Goal: Task Accomplishment & Management: Use online tool/utility

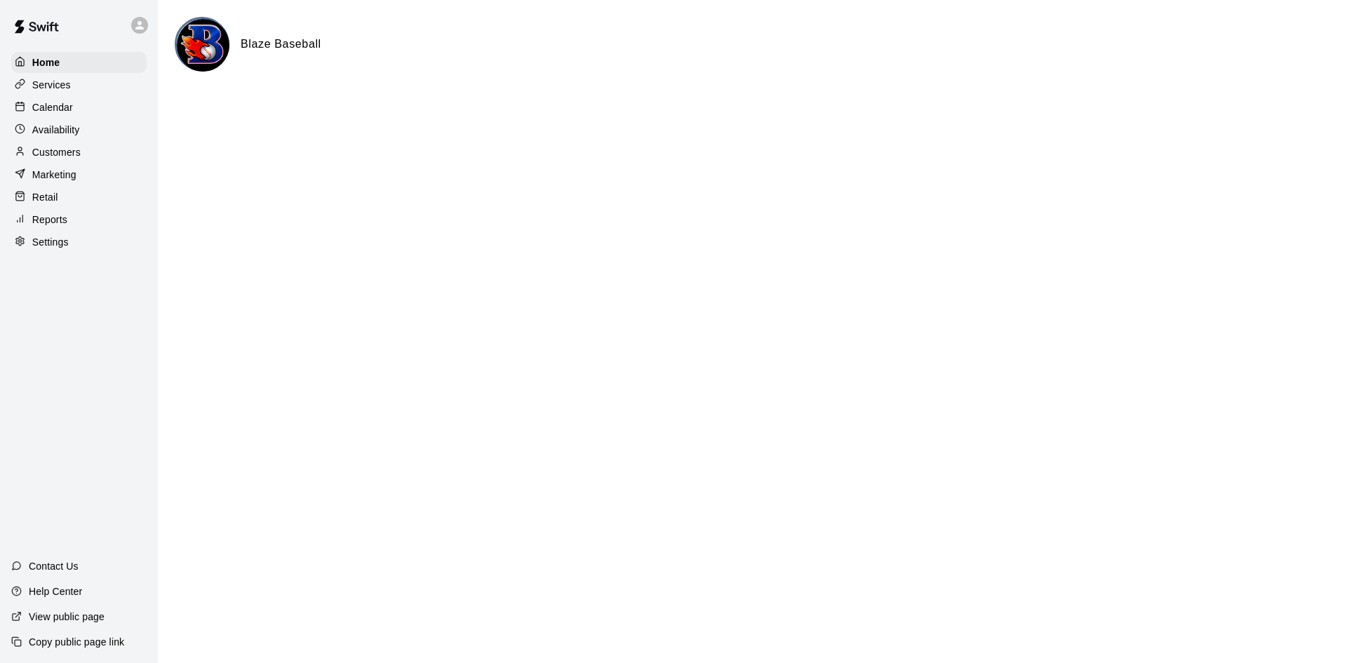
click at [78, 102] on div "Calendar" at bounding box center [78, 107] width 135 height 21
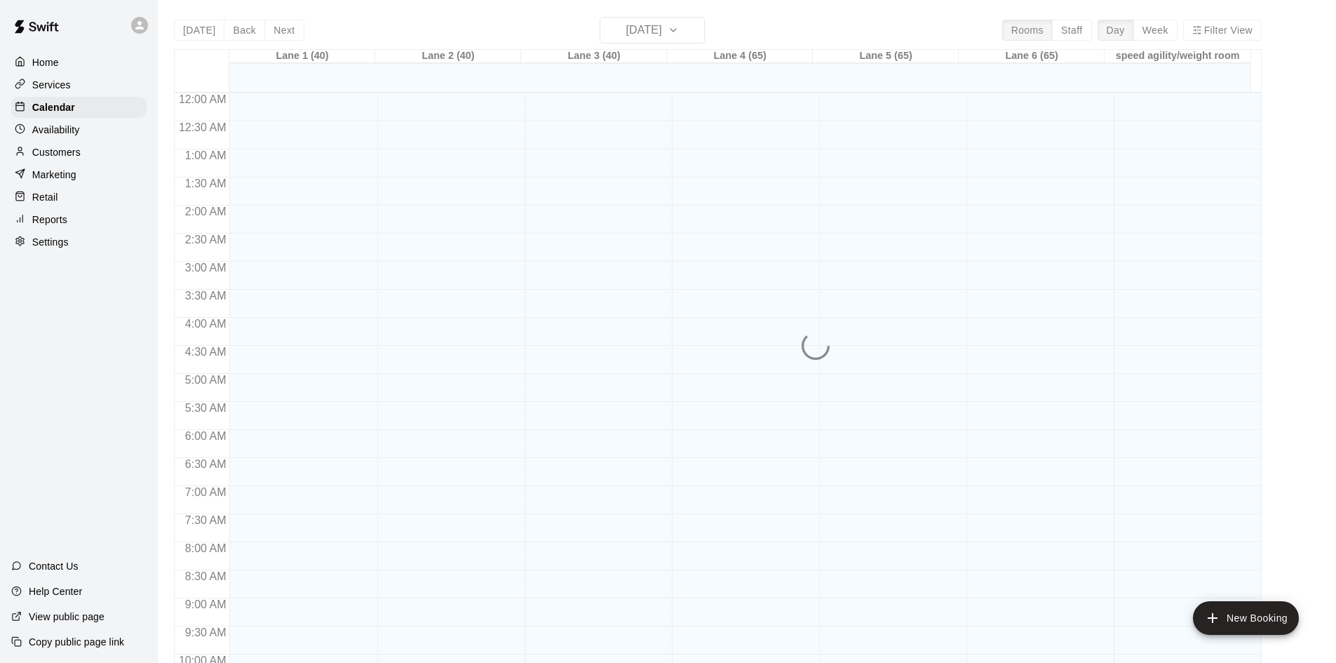
scroll to position [719, 0]
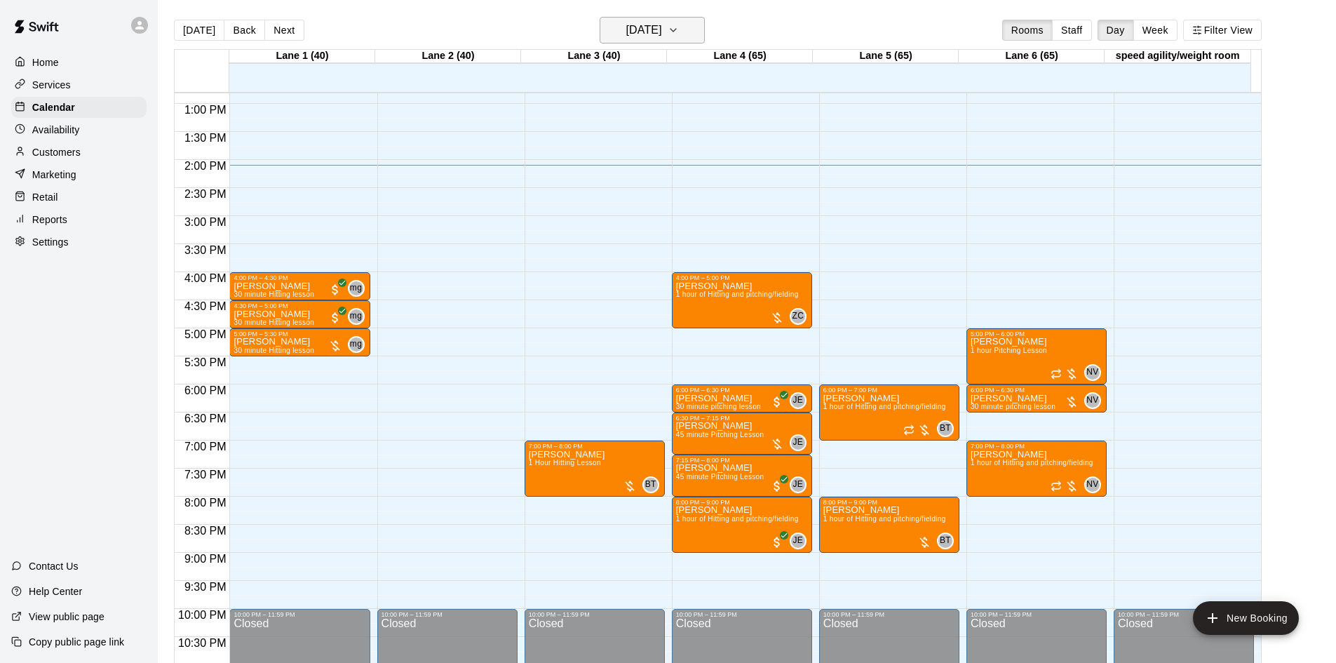
click at [626, 25] on h6 "[DATE]" at bounding box center [644, 30] width 36 height 20
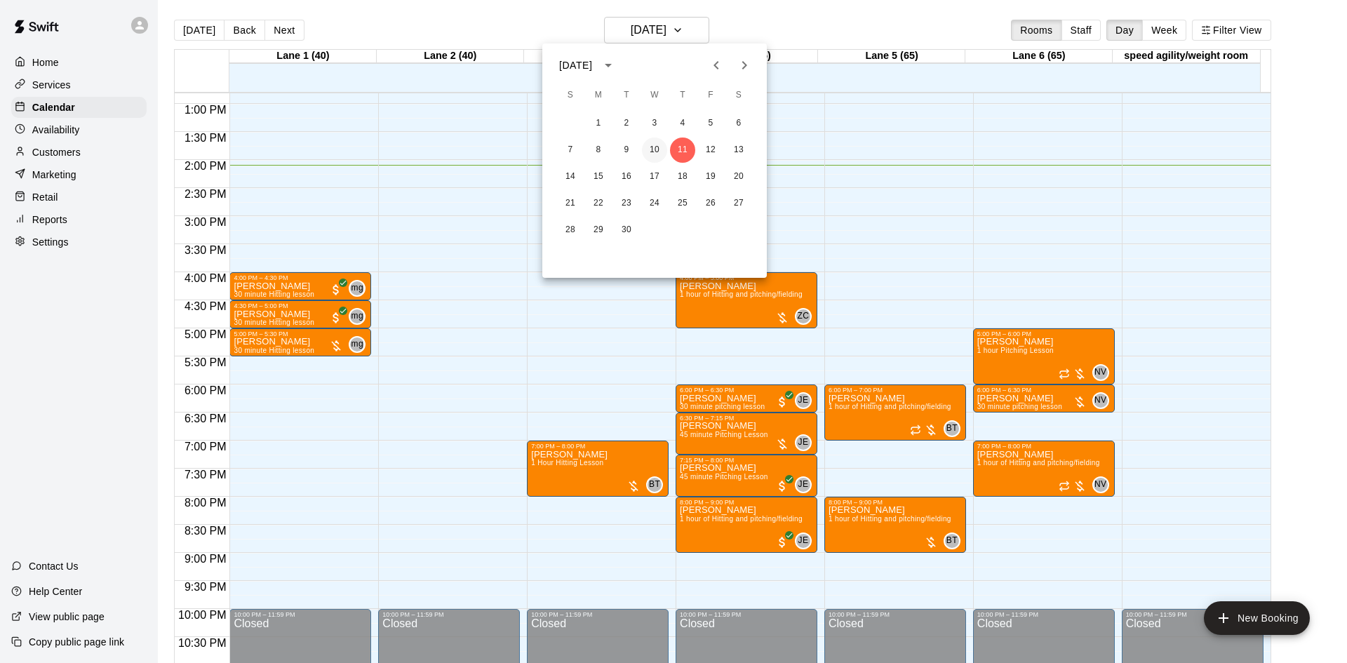
click at [653, 148] on button "10" at bounding box center [654, 149] width 25 height 25
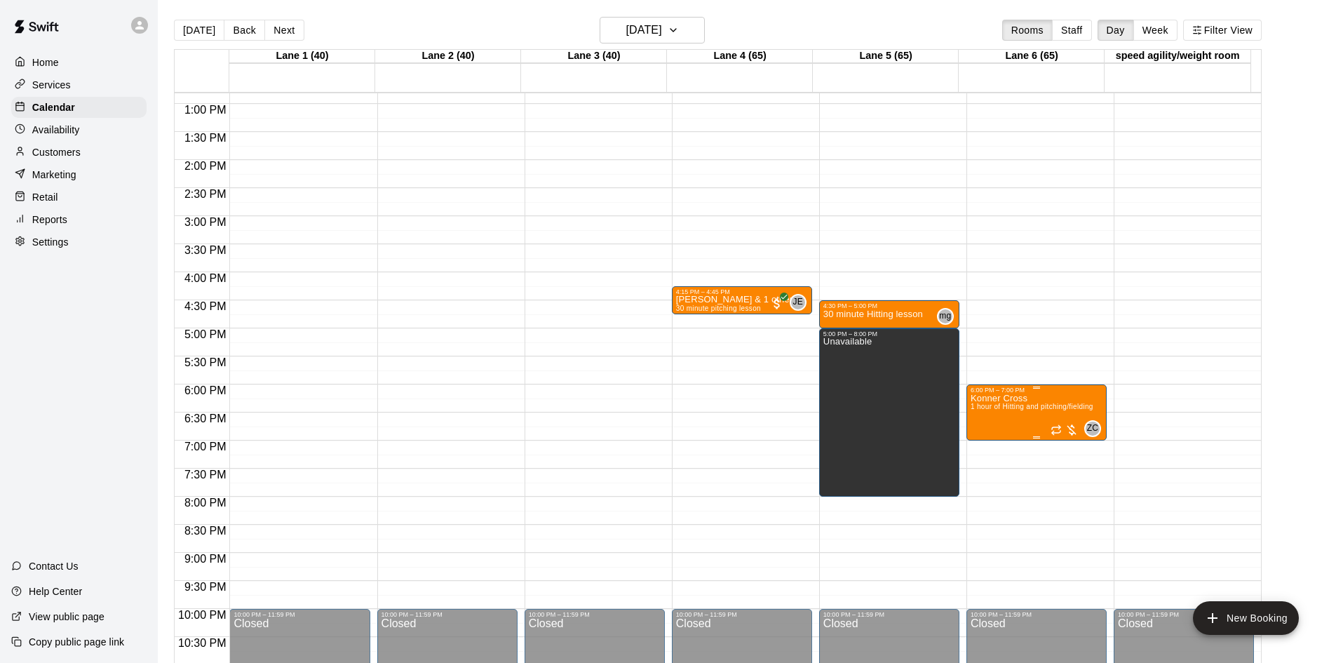
click at [1070, 429] on div at bounding box center [1065, 430] width 28 height 14
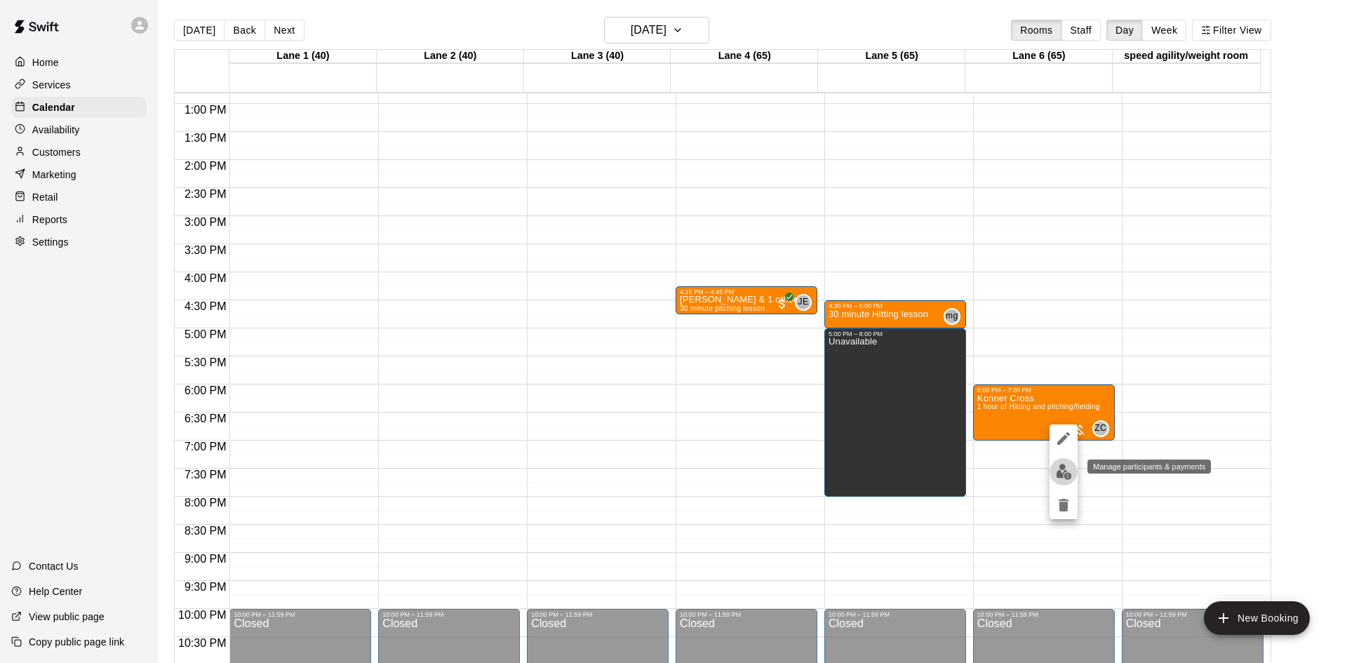
click at [1065, 473] on img "edit" at bounding box center [1064, 472] width 16 height 16
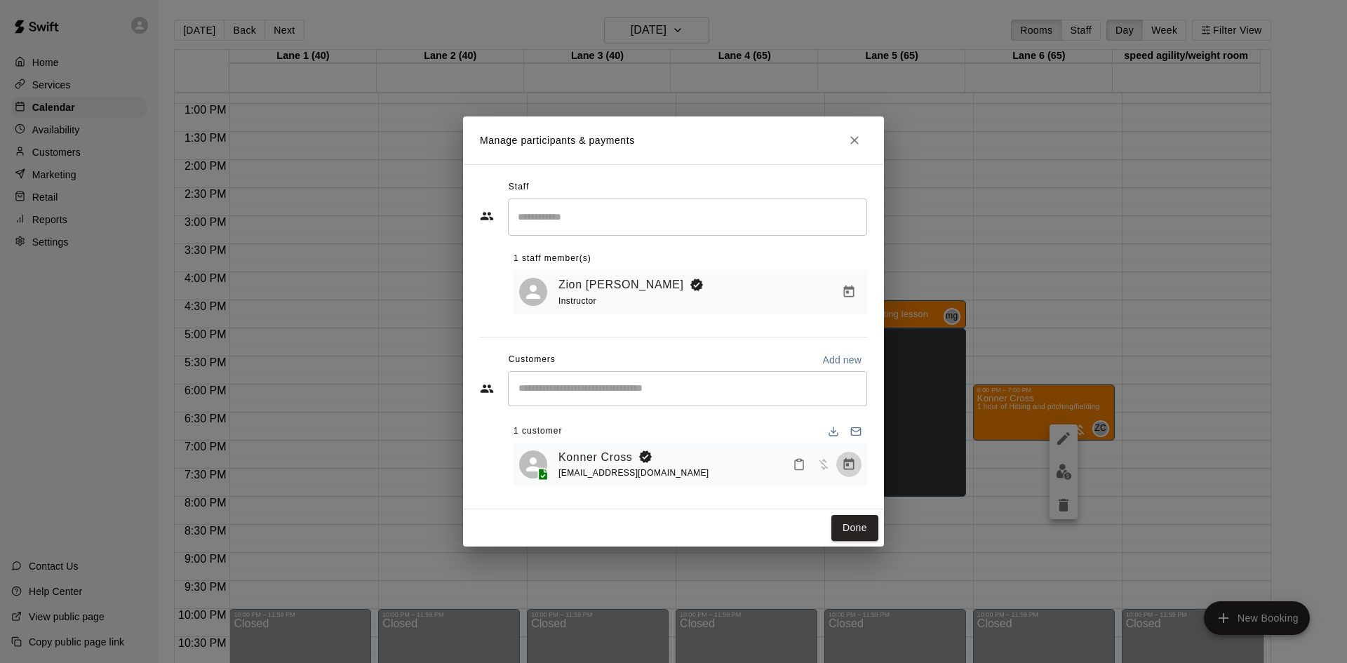
click at [848, 465] on icon "Manage bookings & payment" at bounding box center [849, 464] width 11 height 12
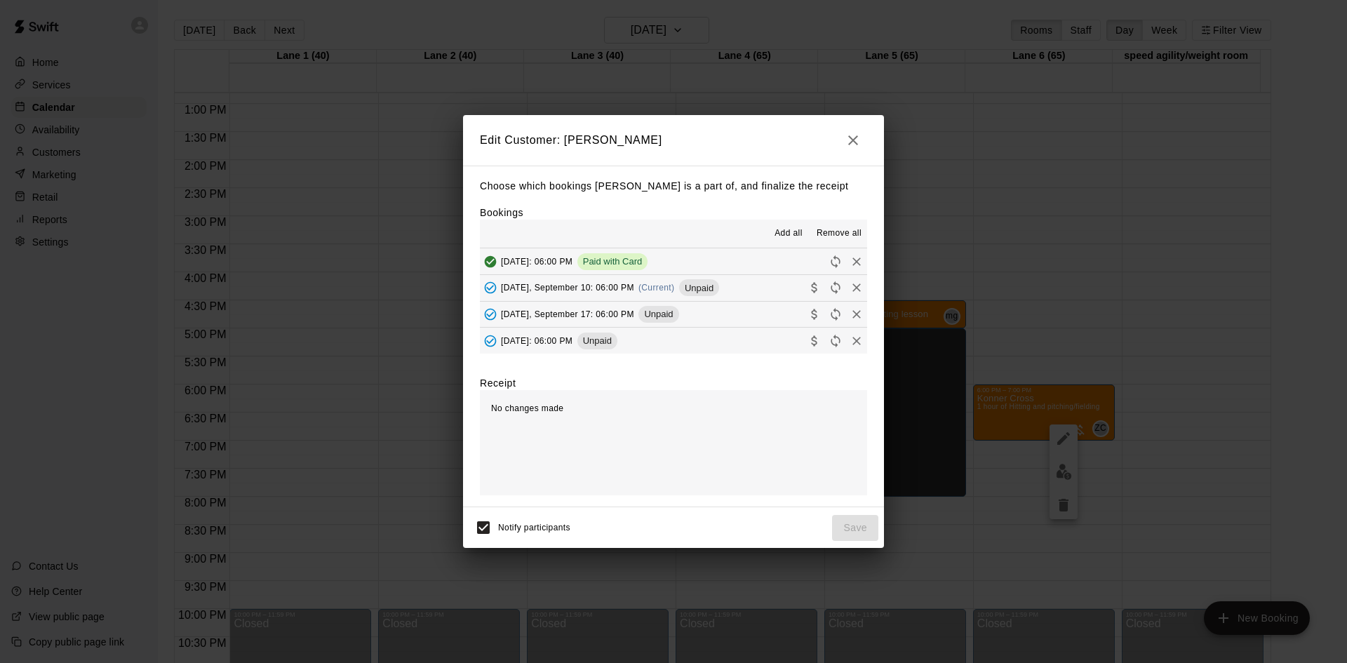
drag, startPoint x: 770, startPoint y: 290, endPoint x: 795, endPoint y: 331, distance: 48.3
click at [770, 290] on button "[DATE], September 10: 06:00 PM (Current) Unpaid" at bounding box center [673, 288] width 387 height 26
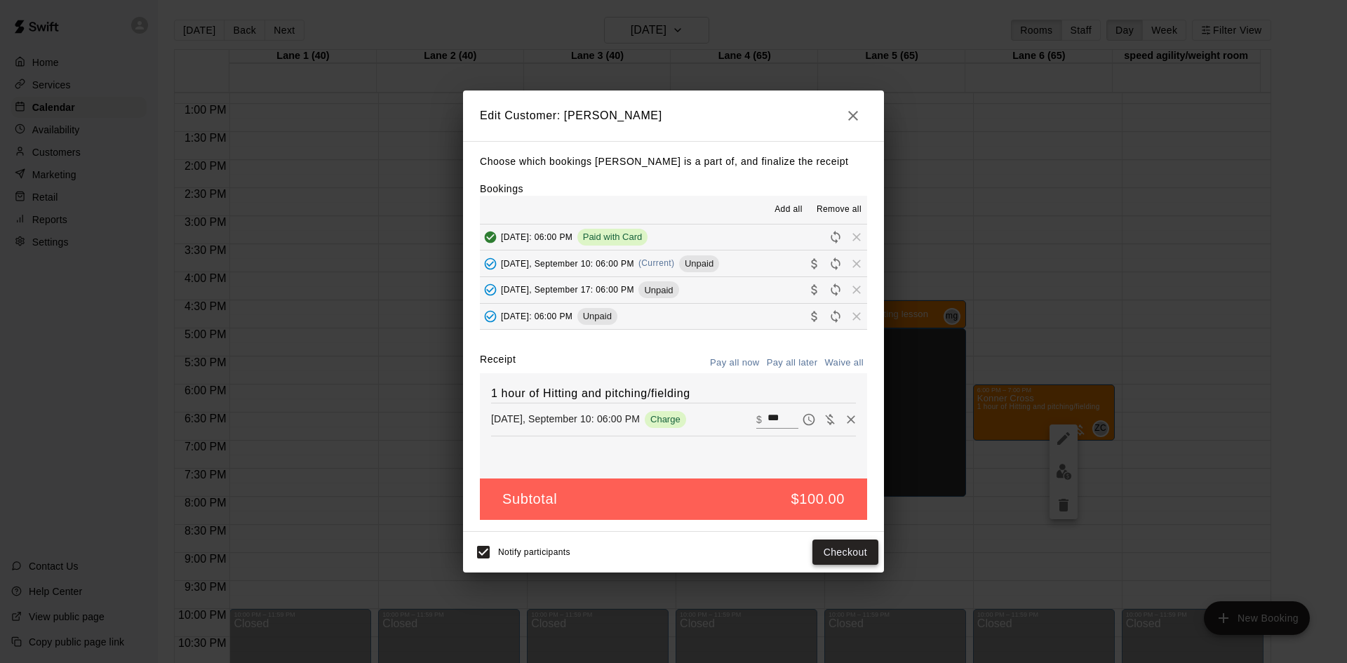
click at [859, 546] on button "Checkout" at bounding box center [845, 552] width 66 height 26
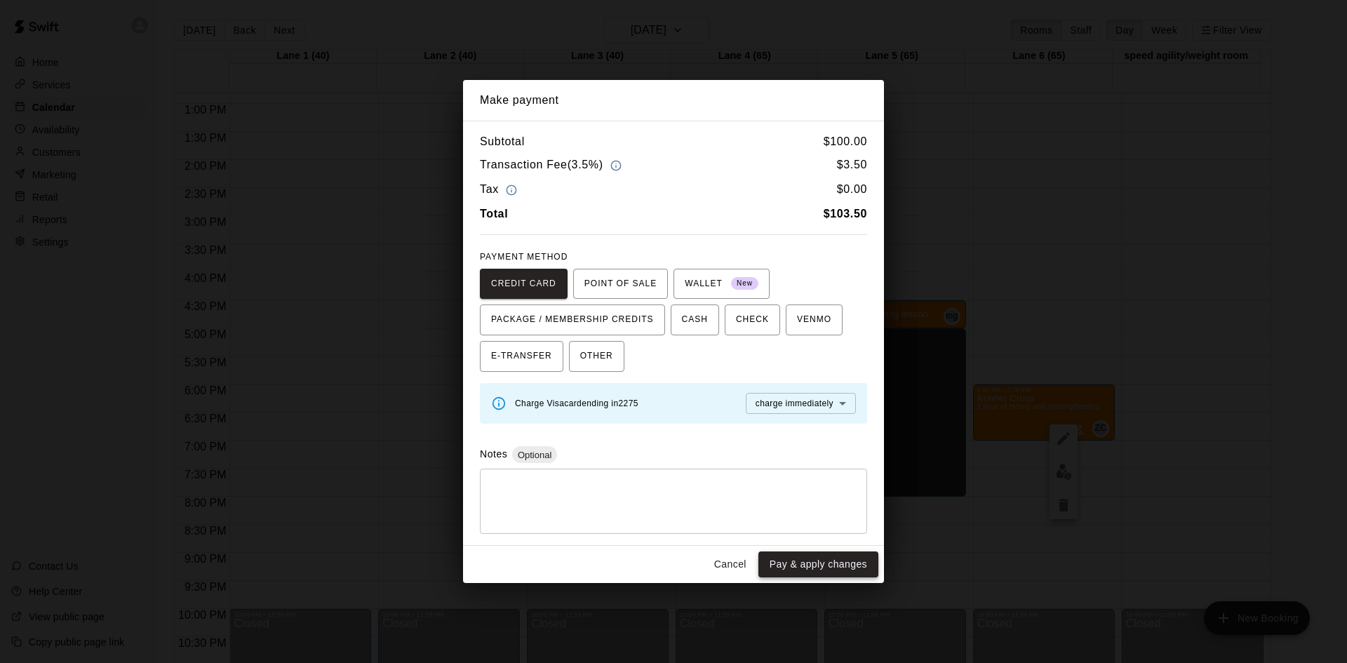
click at [825, 566] on button "Pay & apply changes" at bounding box center [818, 564] width 120 height 26
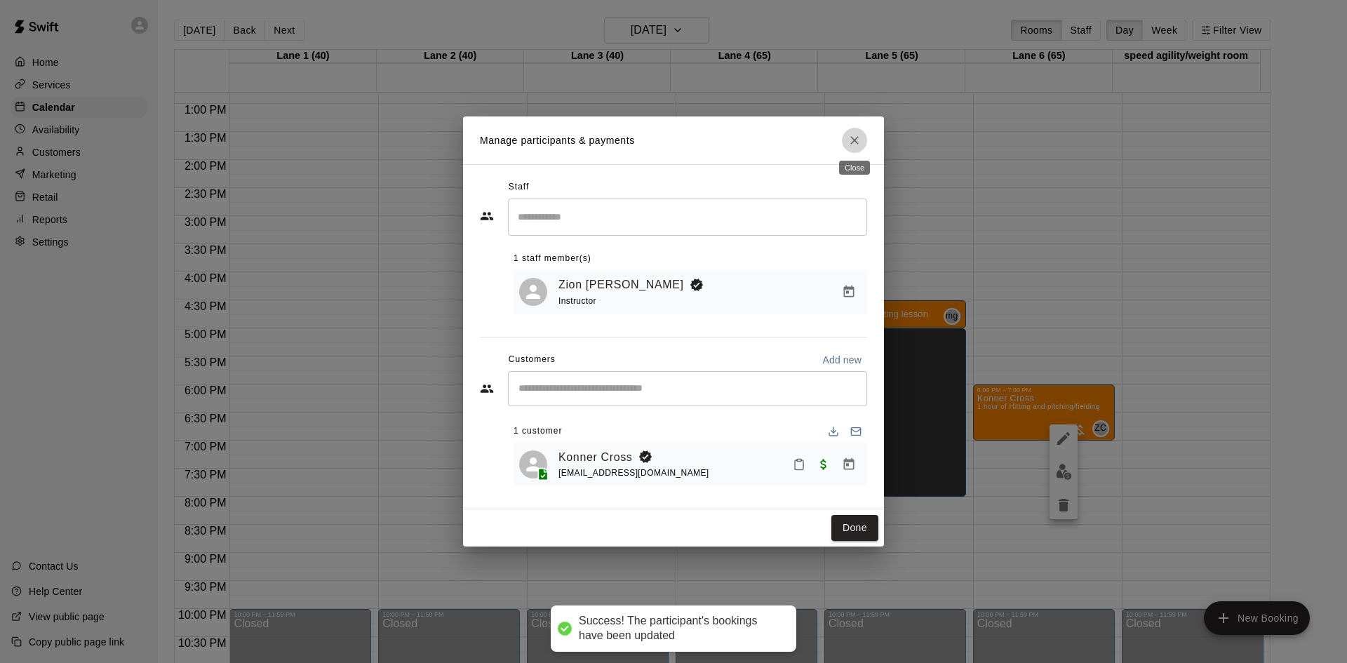
click at [856, 133] on icon "Close" at bounding box center [854, 140] width 14 height 14
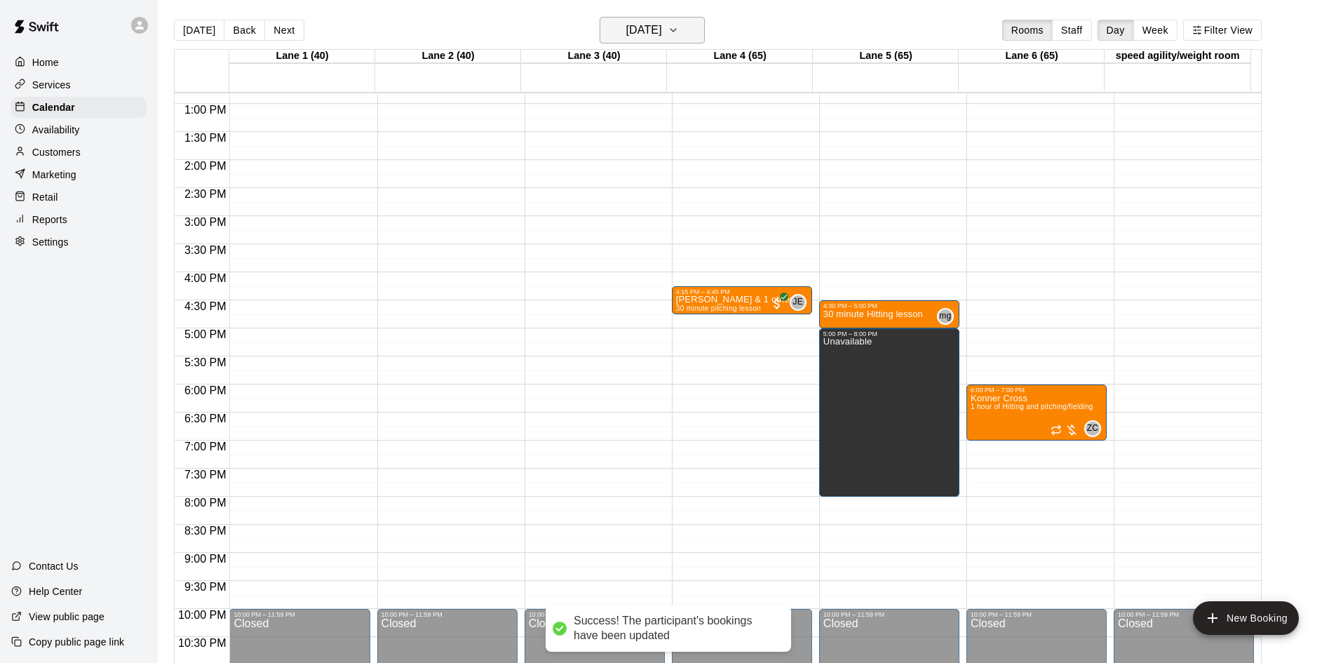
click at [662, 36] on h6 "[DATE]" at bounding box center [644, 30] width 36 height 20
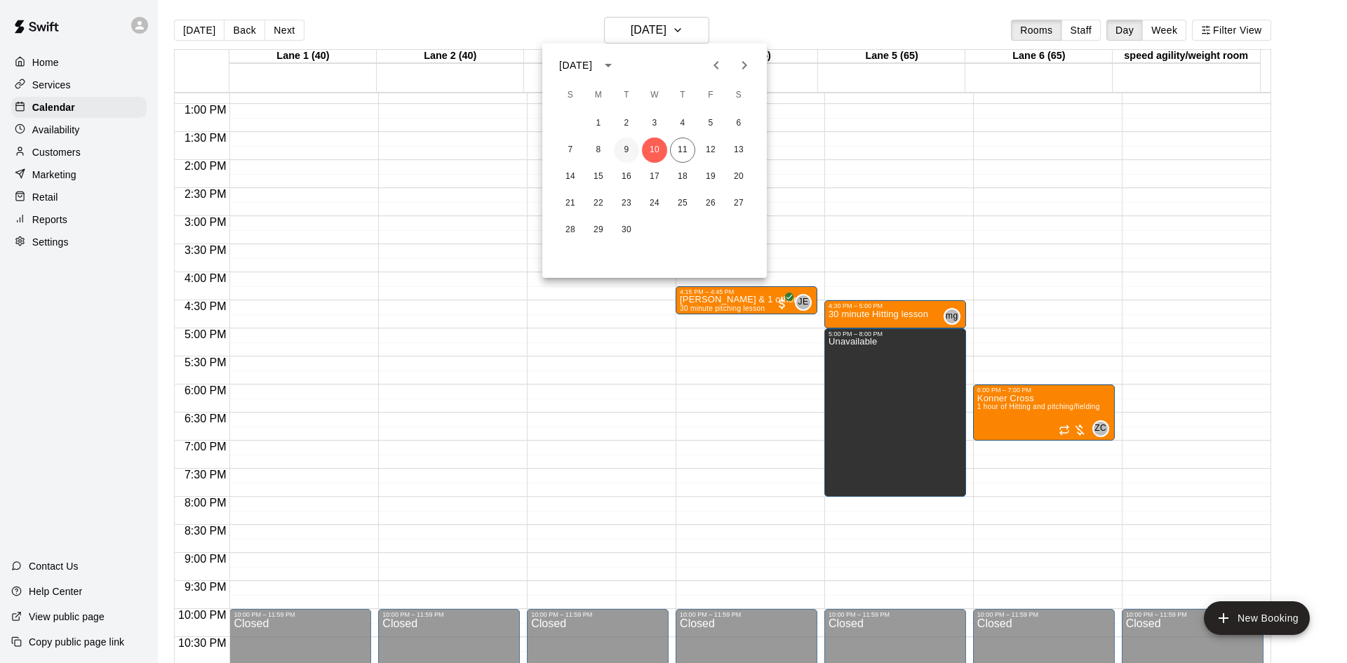
click at [630, 149] on button "9" at bounding box center [626, 149] width 25 height 25
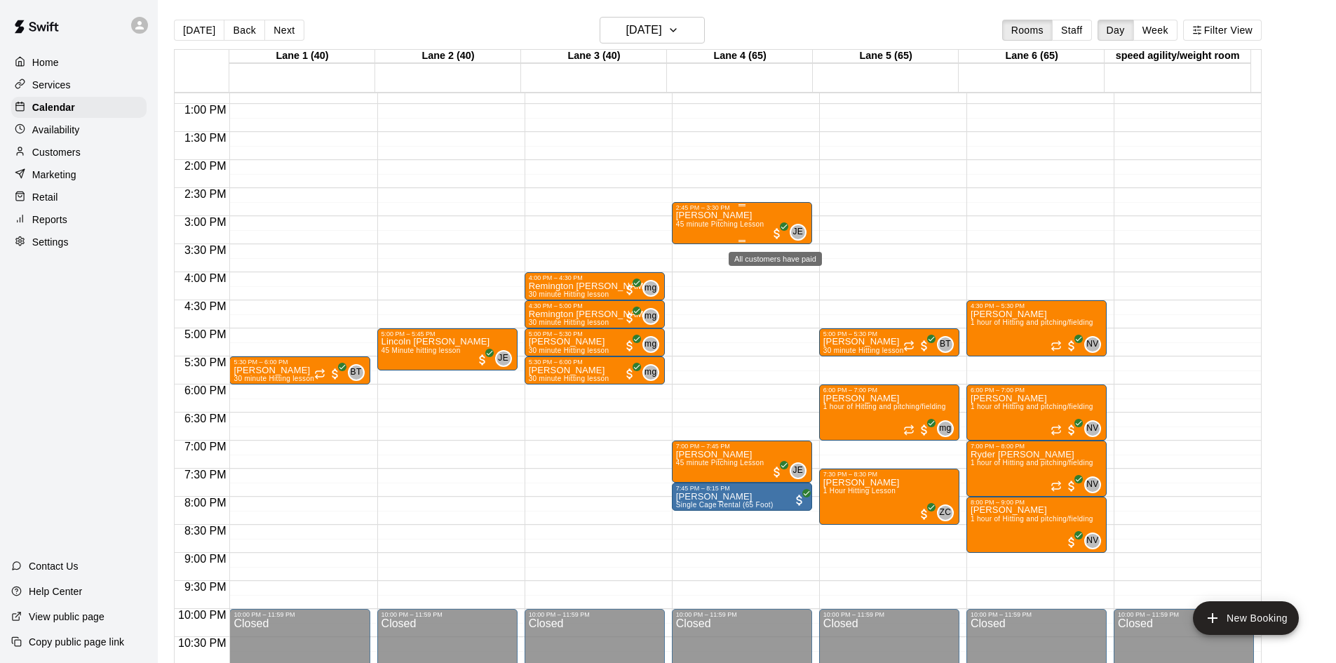
click at [777, 234] on span "All customers have paid" at bounding box center [777, 234] width 14 height 14
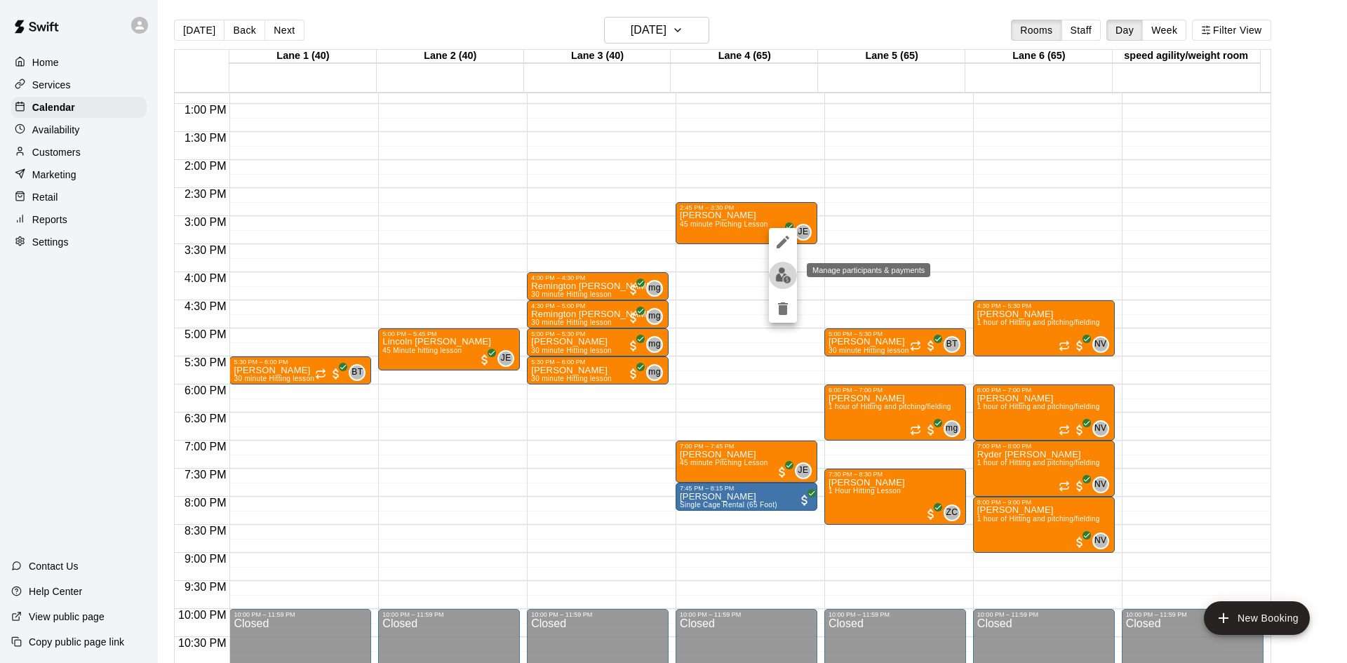
click at [778, 271] on img "edit" at bounding box center [783, 275] width 16 height 16
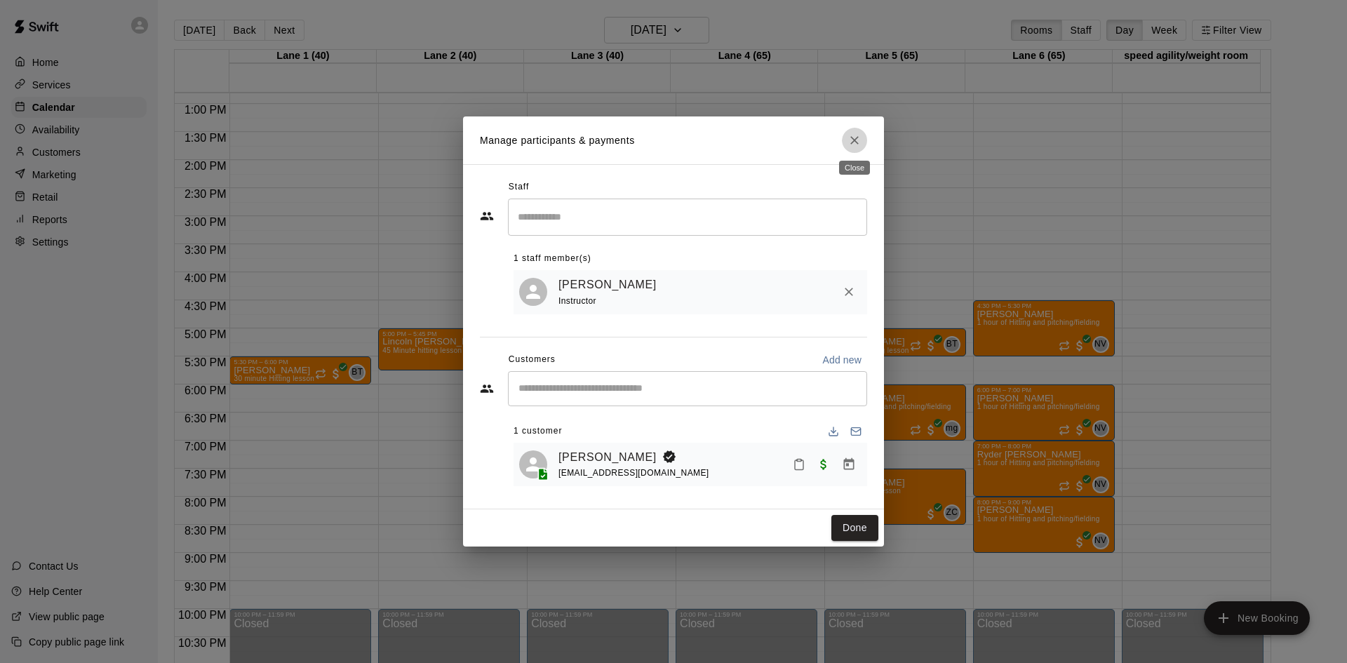
click at [858, 140] on icon "Close" at bounding box center [854, 140] width 14 height 14
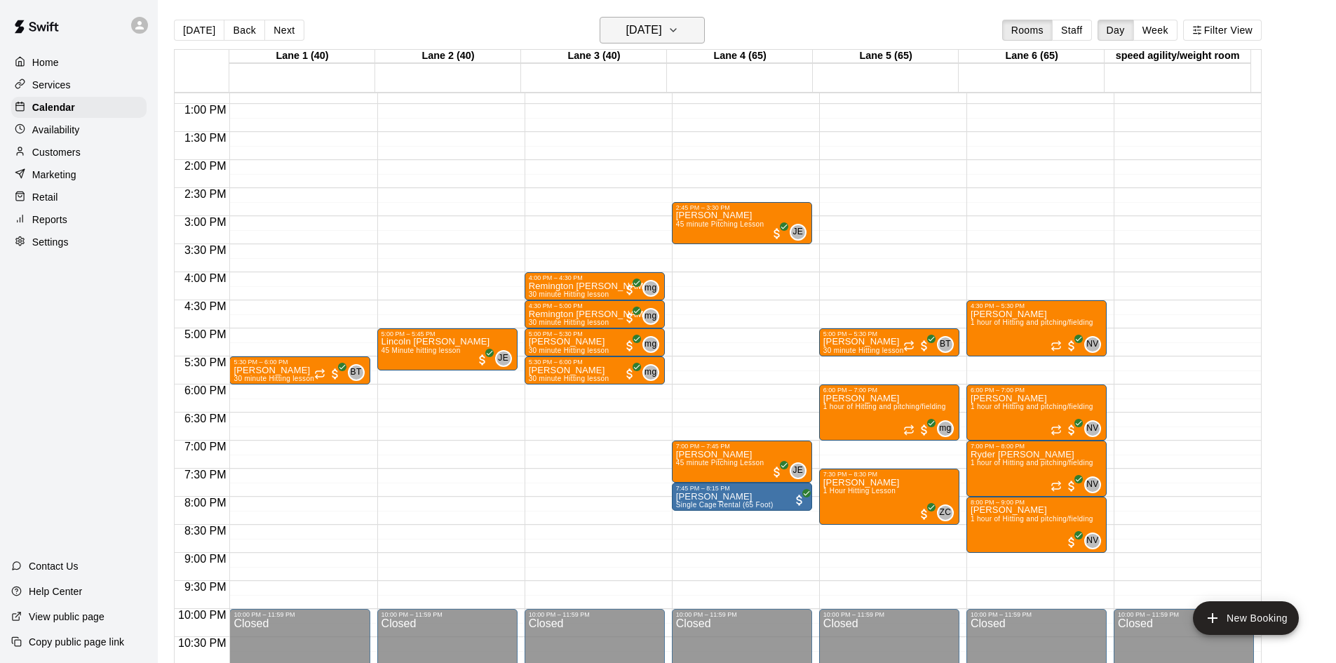
click at [679, 33] on icon "button" at bounding box center [673, 30] width 11 height 17
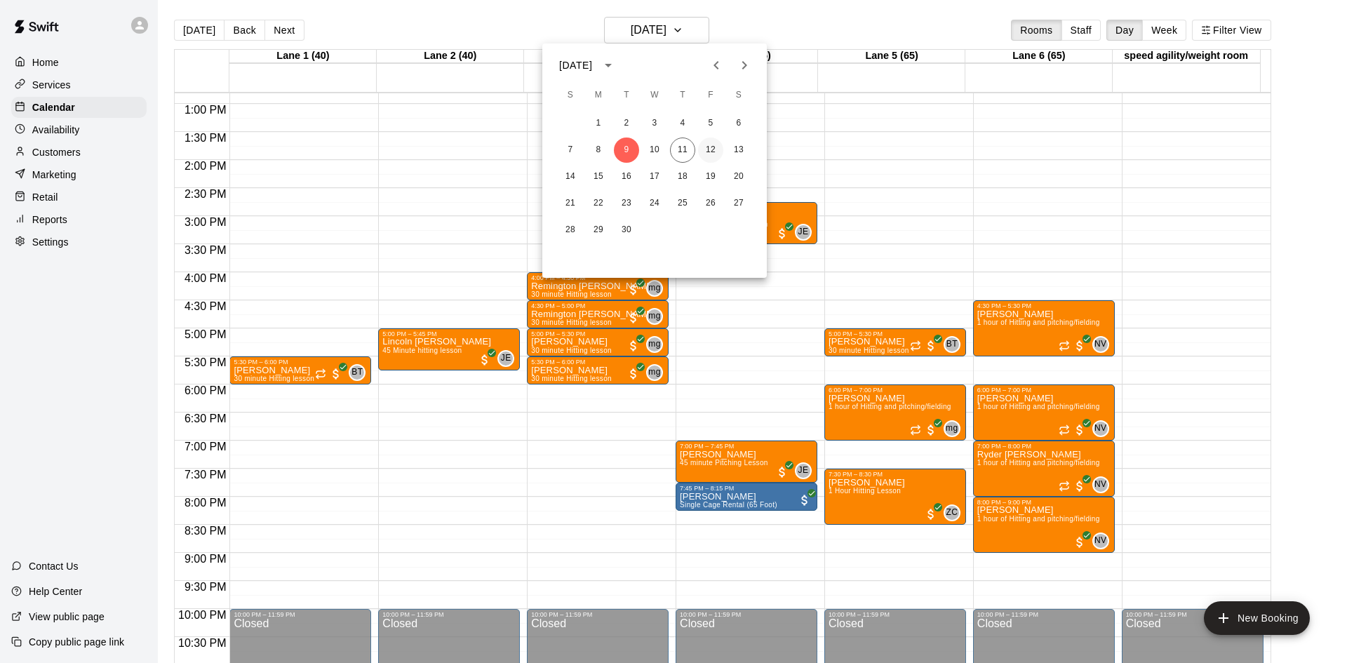
click at [718, 145] on button "12" at bounding box center [710, 149] width 25 height 25
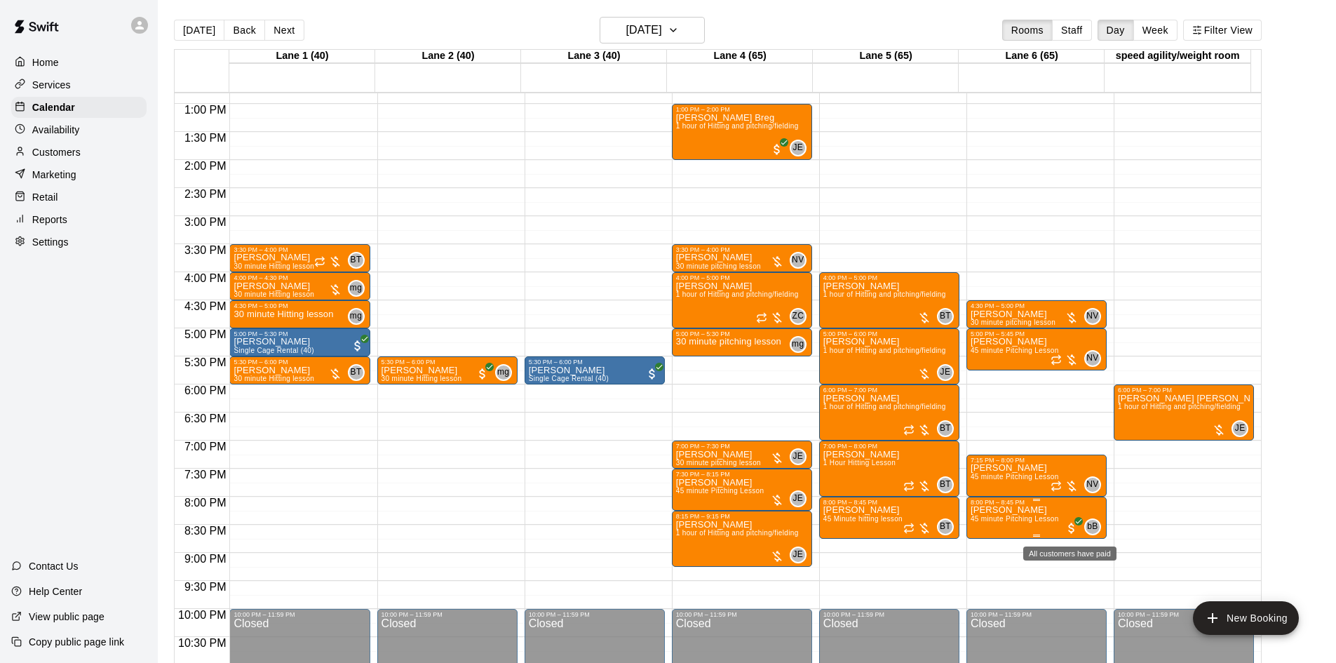
click at [1070, 523] on span "All customers have paid" at bounding box center [1072, 528] width 14 height 14
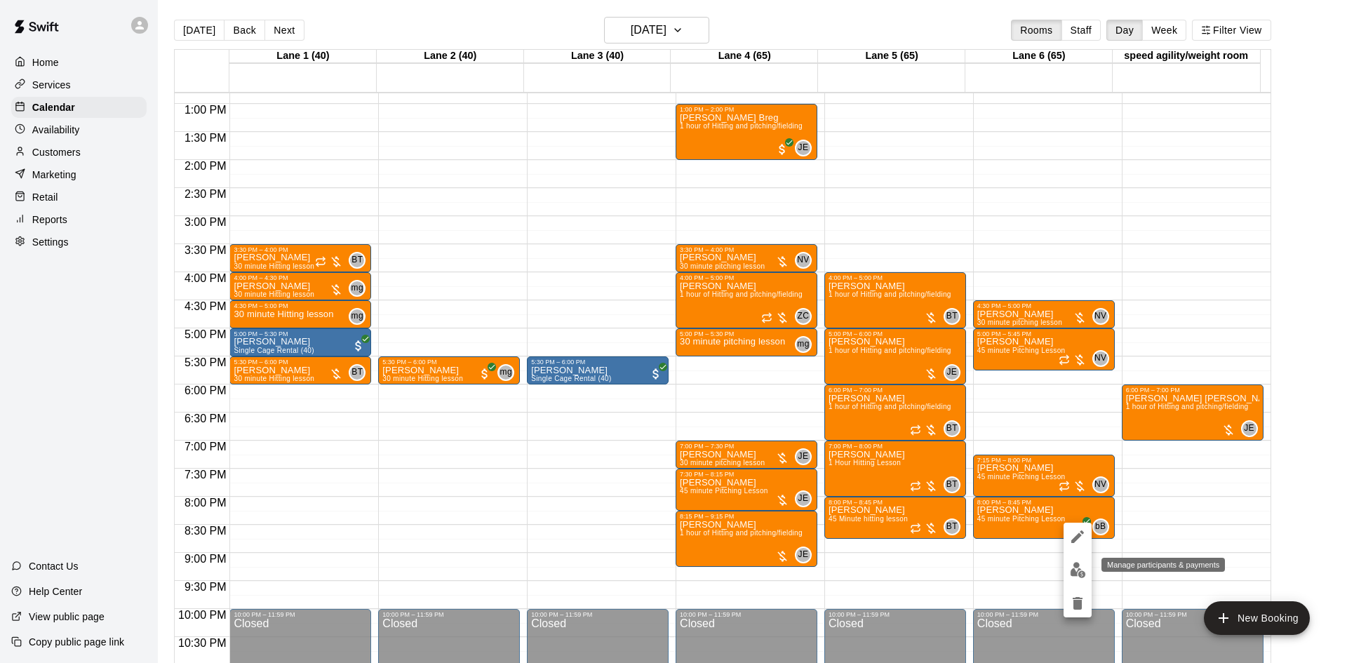
click at [1073, 565] on img "edit" at bounding box center [1078, 570] width 16 height 16
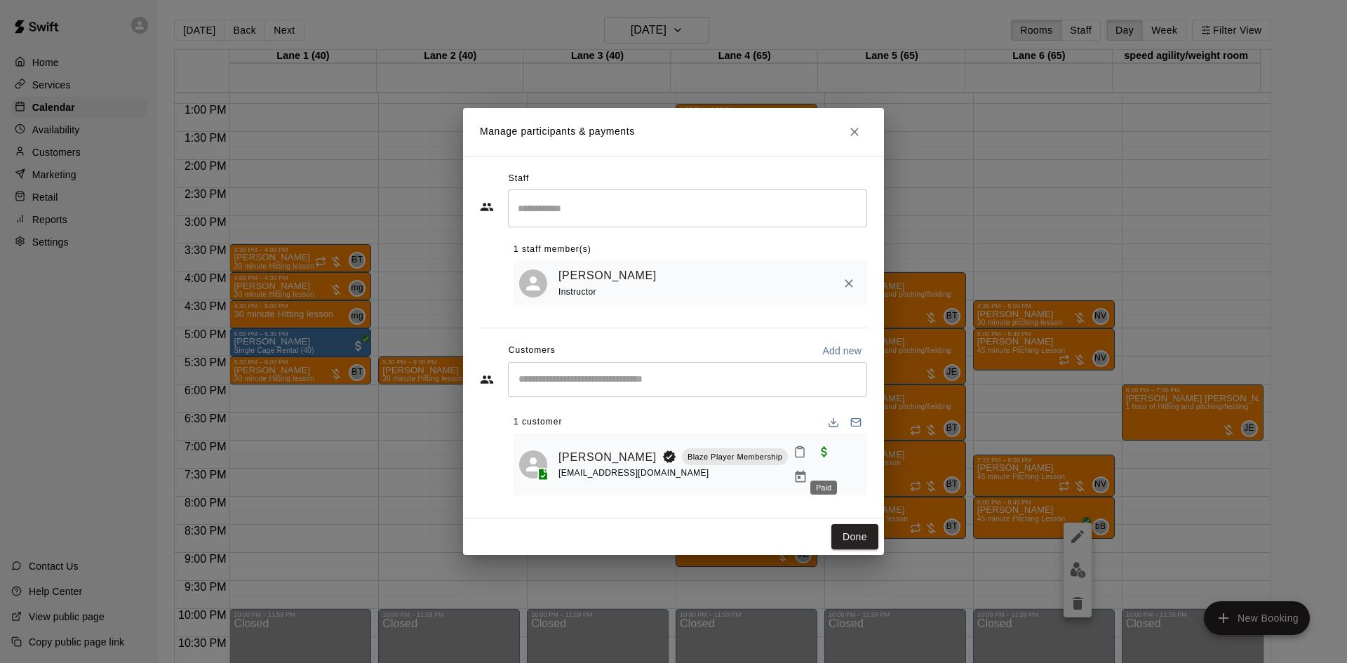
click at [822, 457] on span "Paid" at bounding box center [824, 451] width 25 height 12
click at [807, 470] on icon "Manage bookings & payment" at bounding box center [800, 477] width 14 height 14
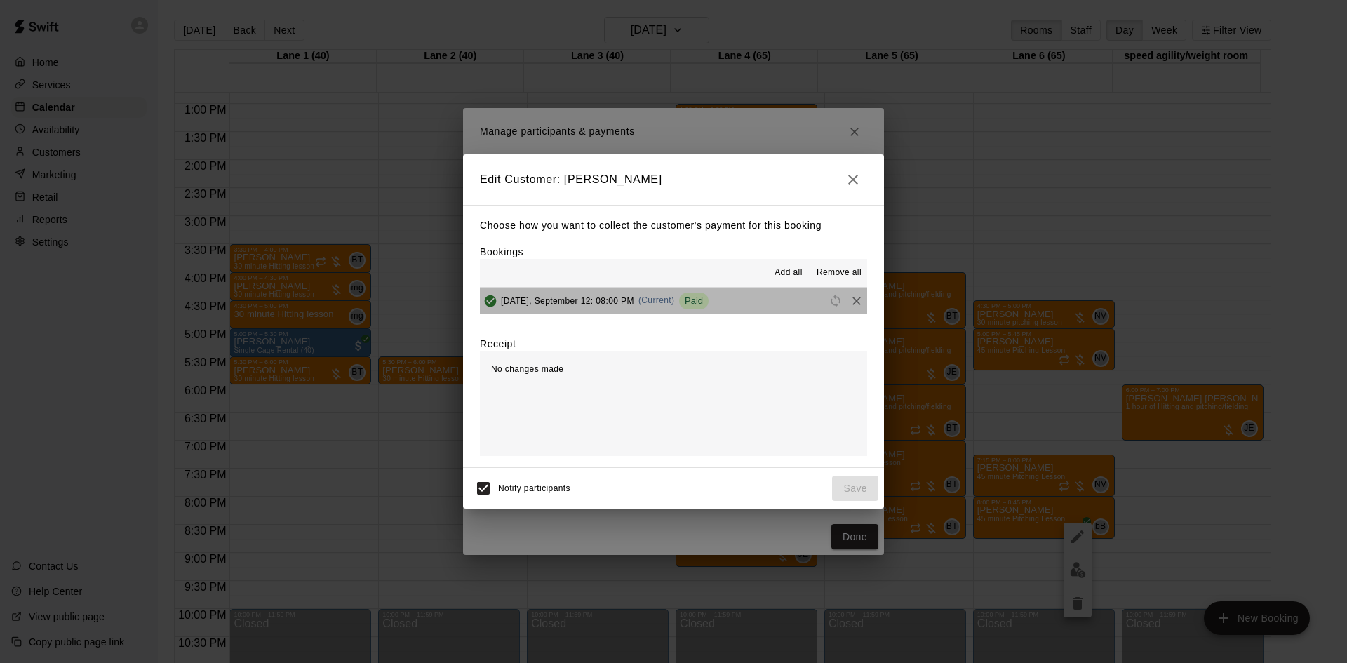
click at [737, 297] on button "[DATE], September 12: 08:00 PM (Current) Paid" at bounding box center [673, 301] width 387 height 26
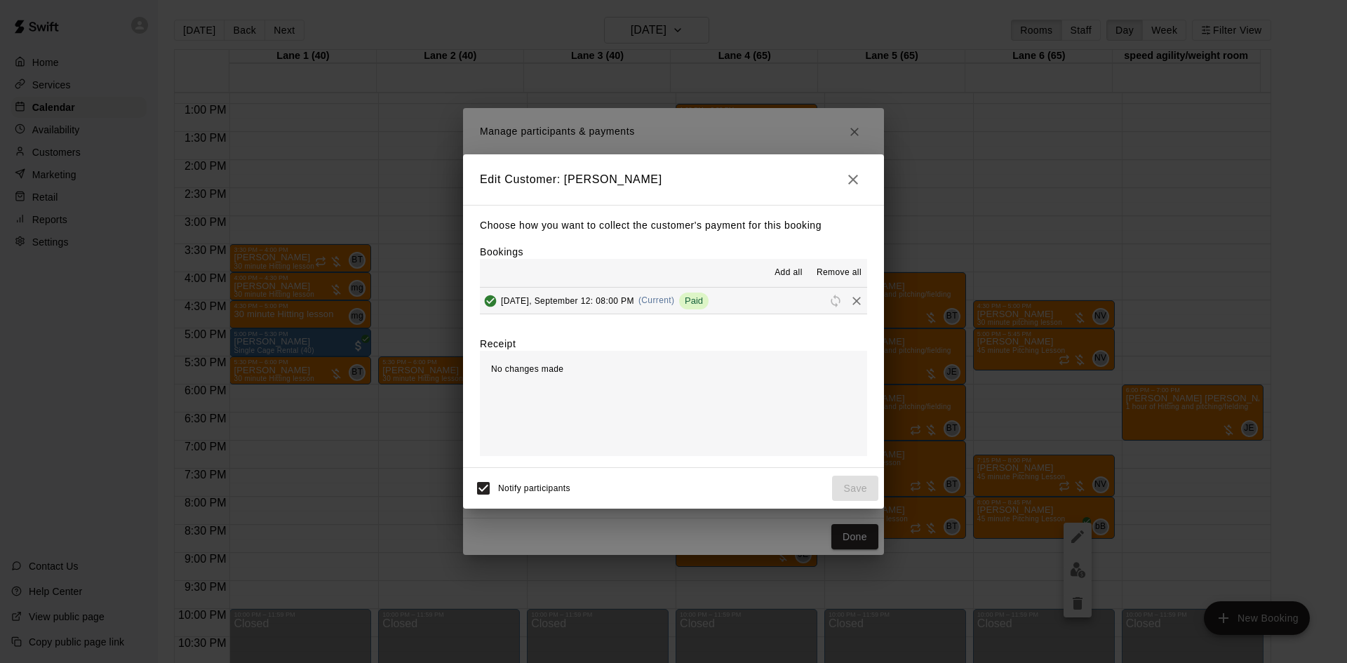
click at [854, 174] on icon "button" at bounding box center [853, 179] width 17 height 17
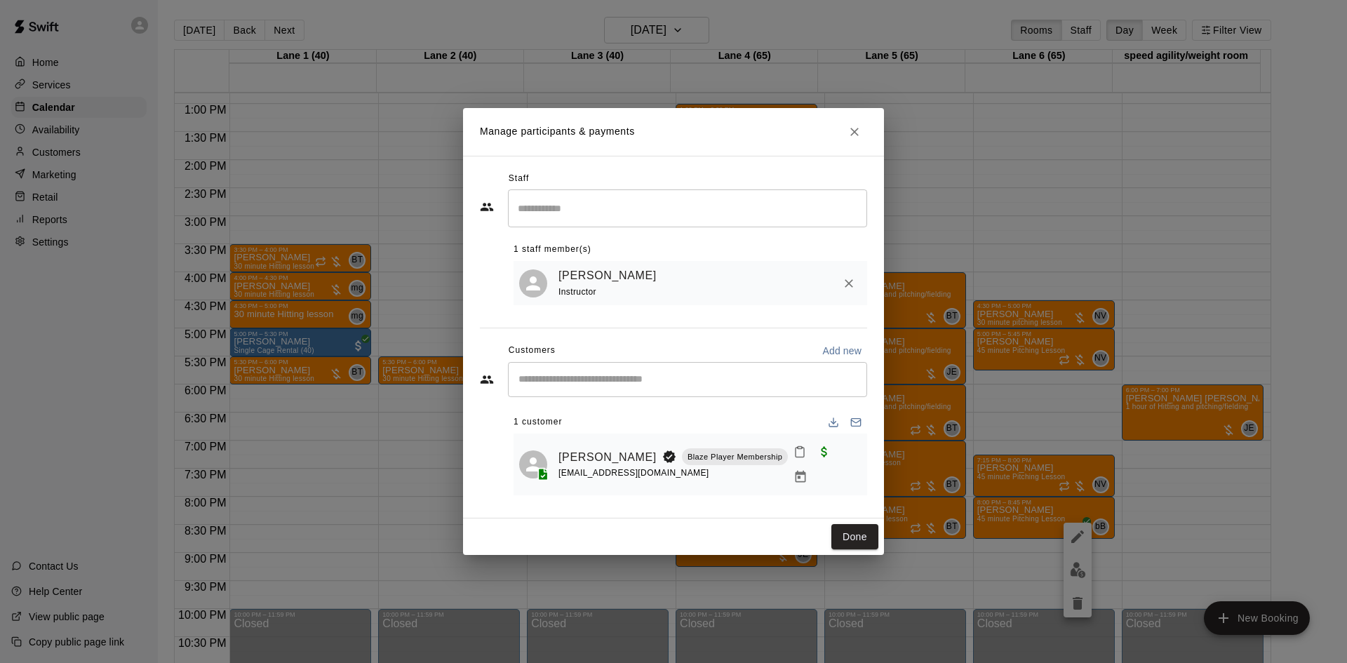
click at [854, 136] on icon "Close" at bounding box center [854, 132] width 8 height 8
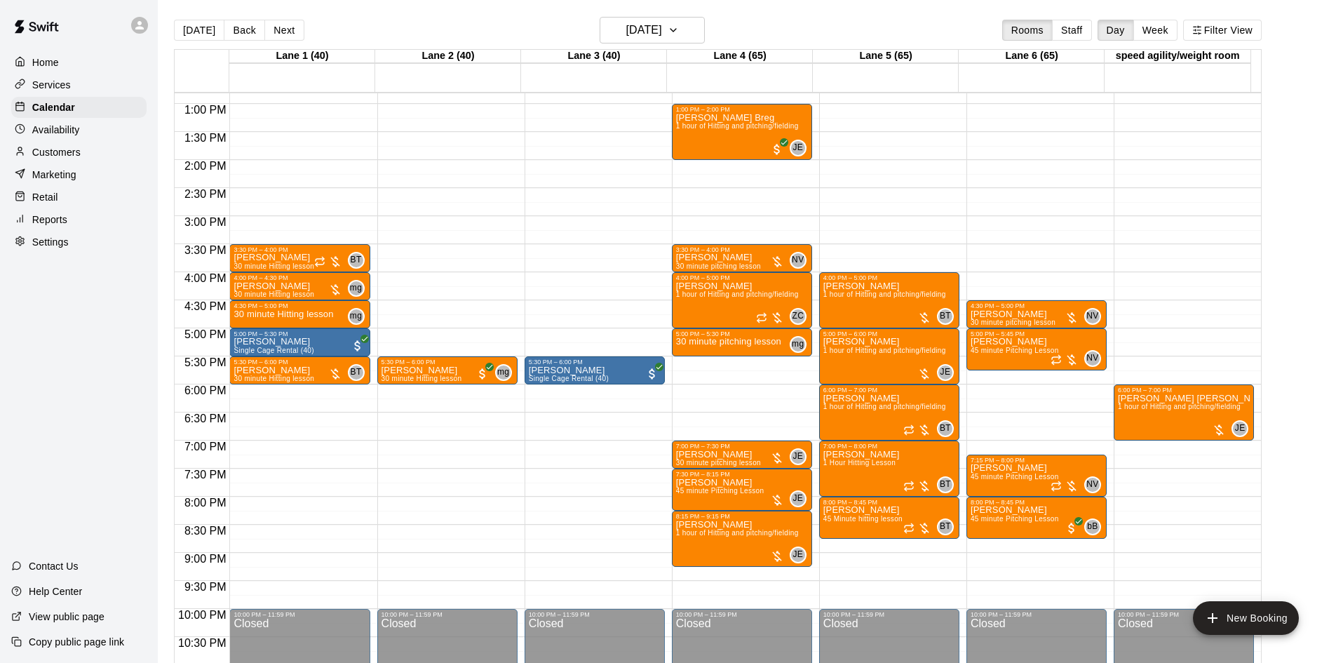
click at [56, 216] on div "Reports" at bounding box center [78, 219] width 135 height 21
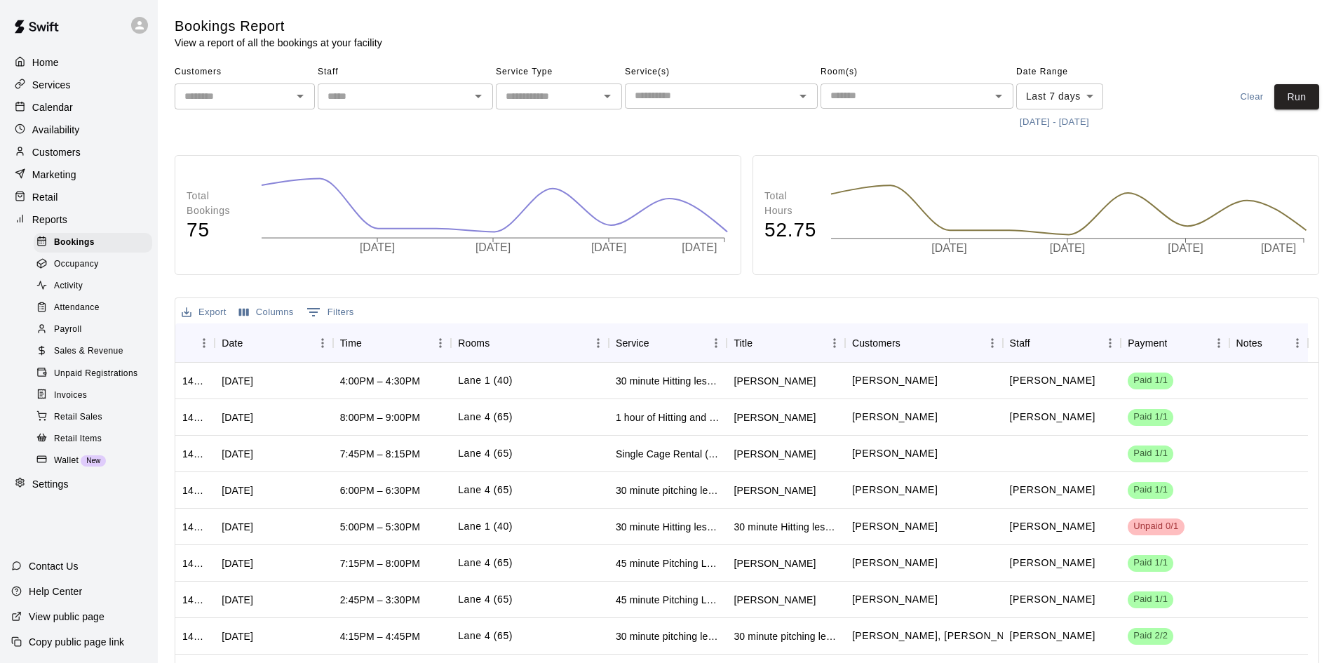
click at [361, 95] on input "text" at bounding box center [394, 97] width 144 height 18
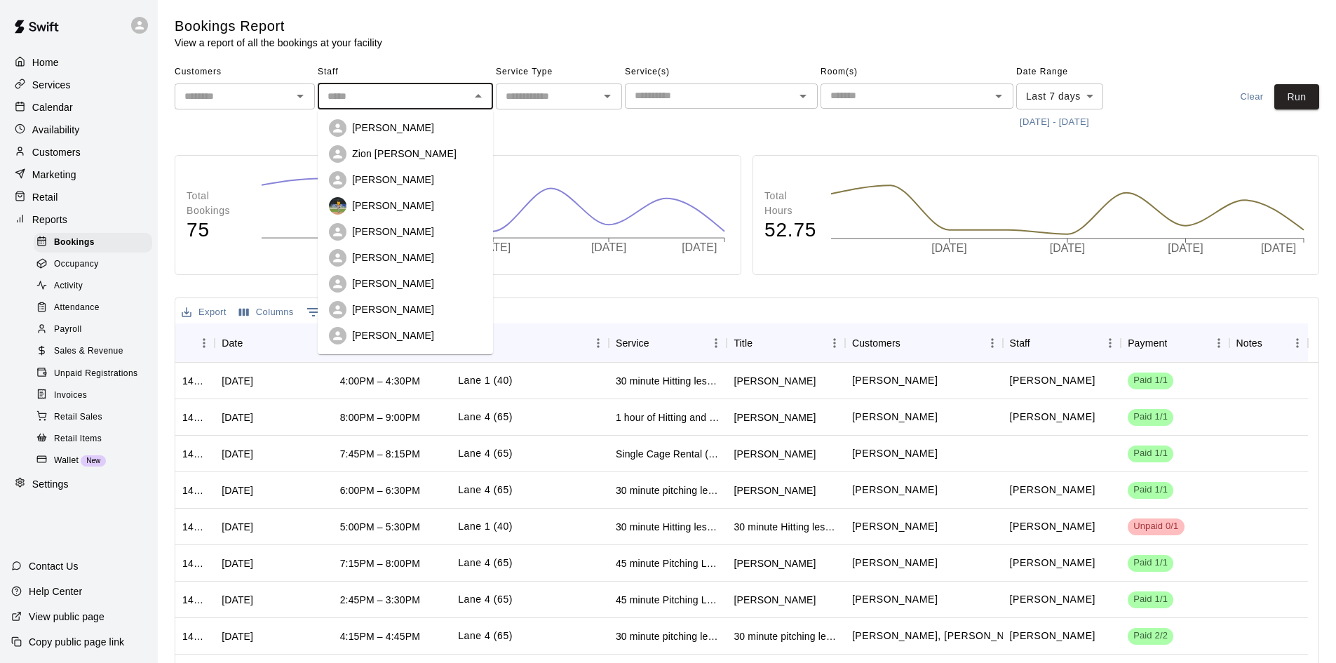
click at [404, 130] on p "[PERSON_NAME]" at bounding box center [393, 128] width 82 height 14
type input "**********"
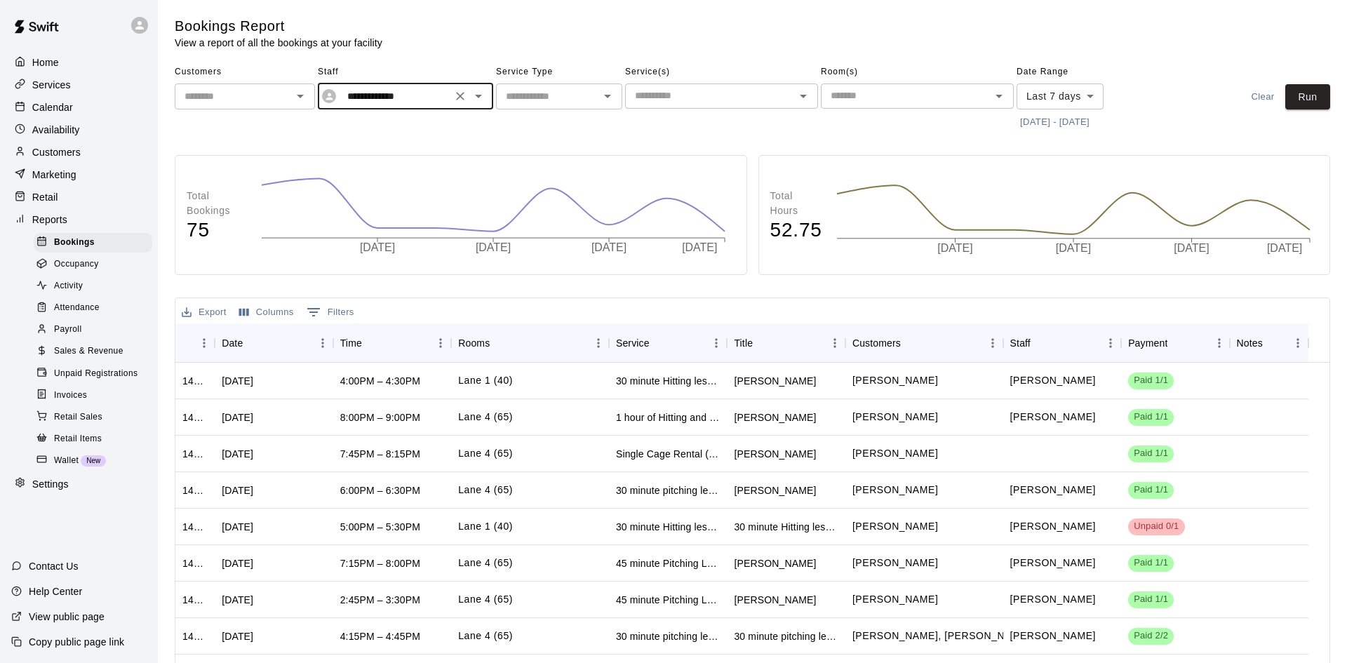
click at [1088, 98] on body "**********" at bounding box center [673, 397] width 1347 height 794
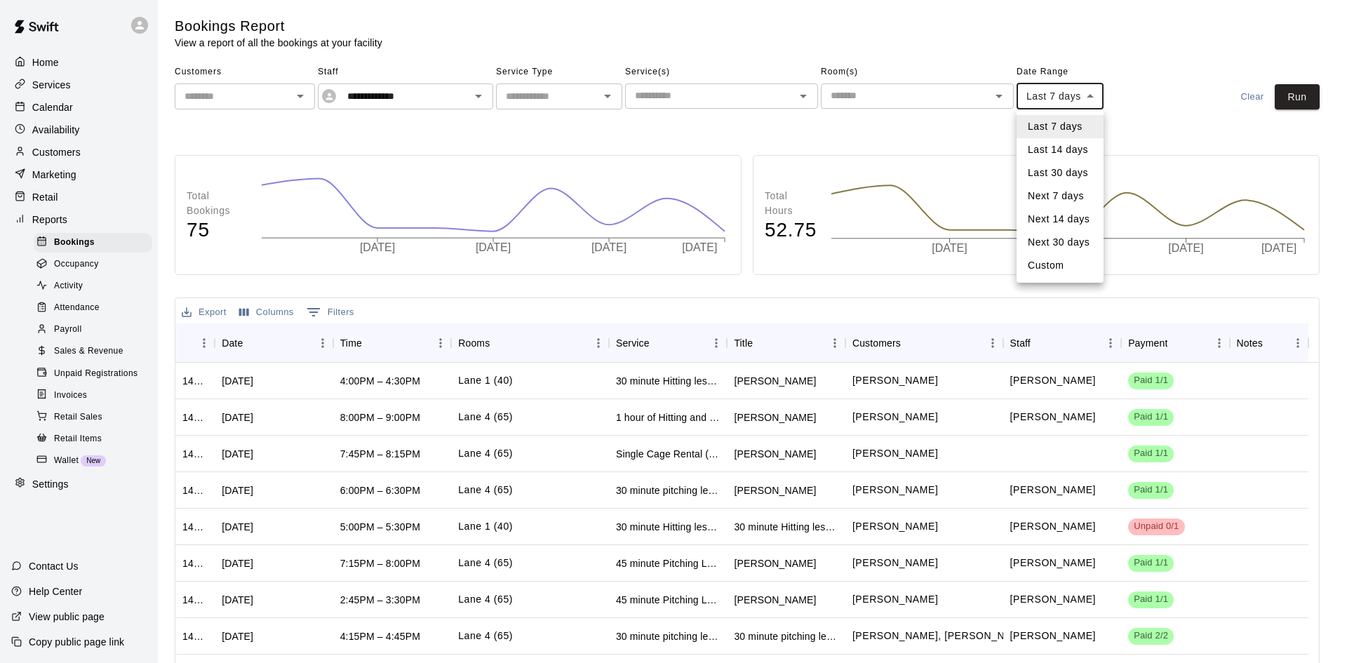
click at [1066, 166] on li "Last 30 days" at bounding box center [1059, 172] width 87 height 23
type input "*****"
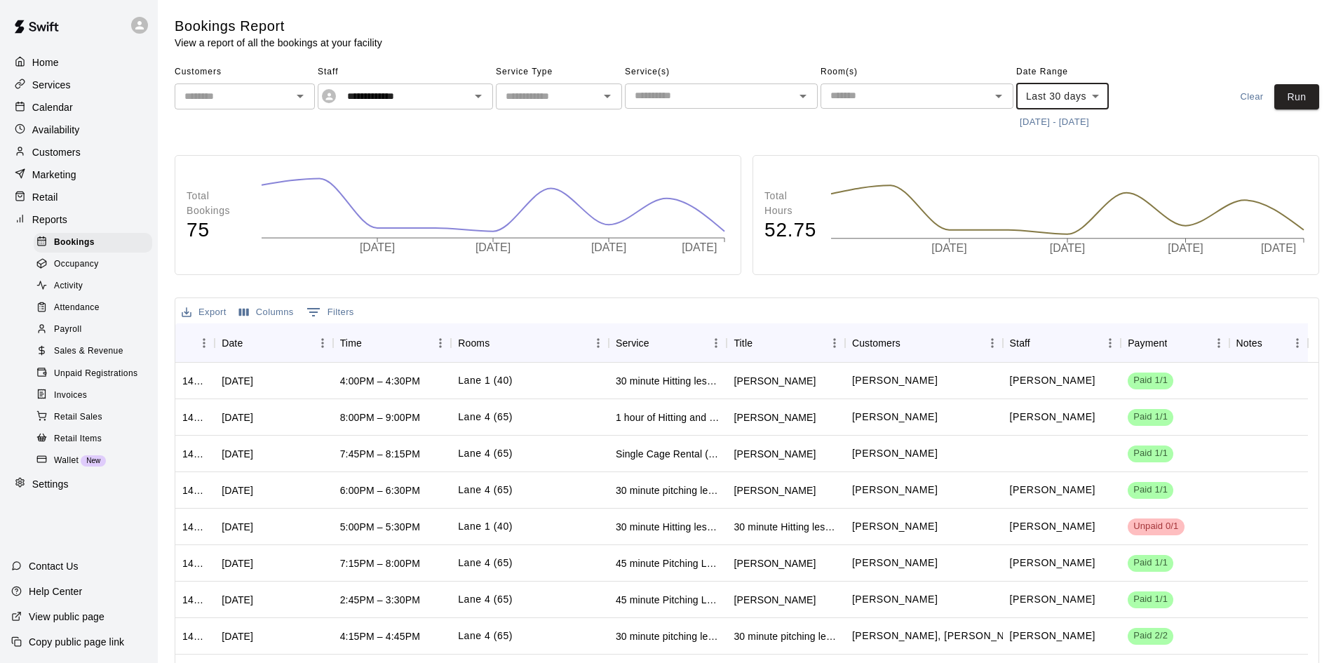
click at [1055, 119] on button "[DATE] - [DATE]" at bounding box center [1054, 123] width 76 height 22
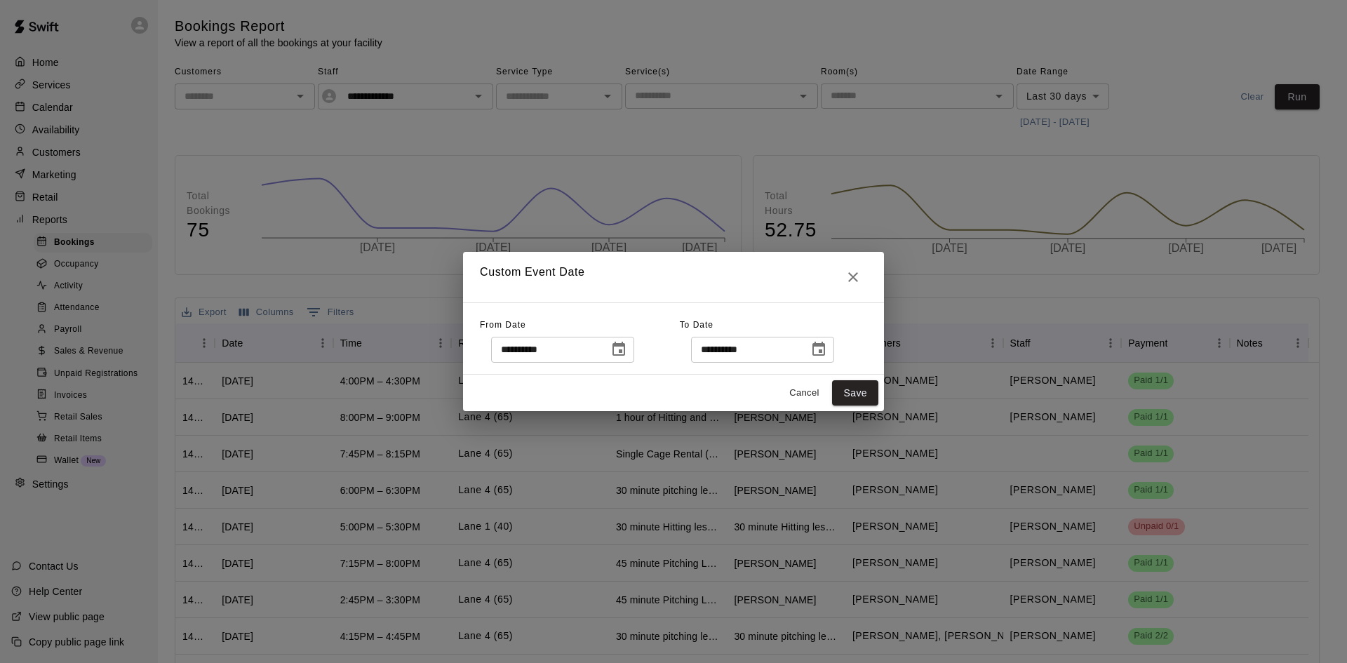
click at [833, 349] on button "Choose date, selected date is Sep 11, 2025" at bounding box center [819, 349] width 28 height 28
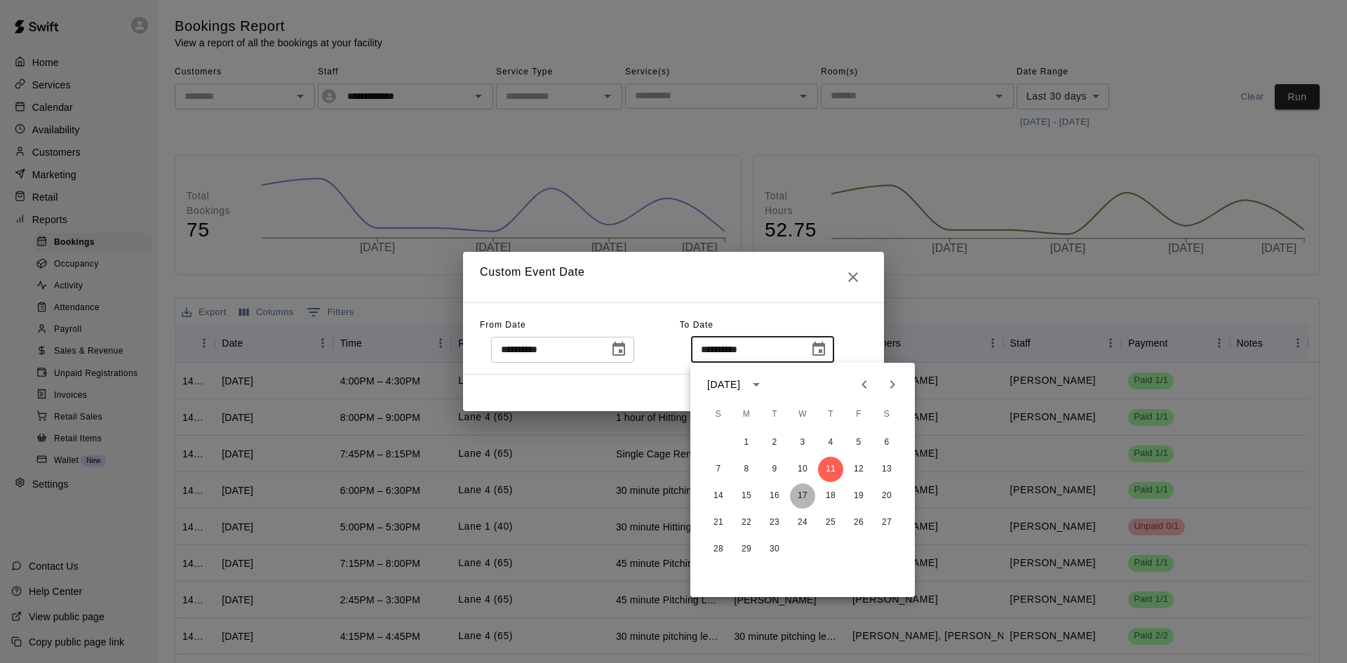
click at [800, 495] on button "17" at bounding box center [802, 495] width 25 height 25
type input "**********"
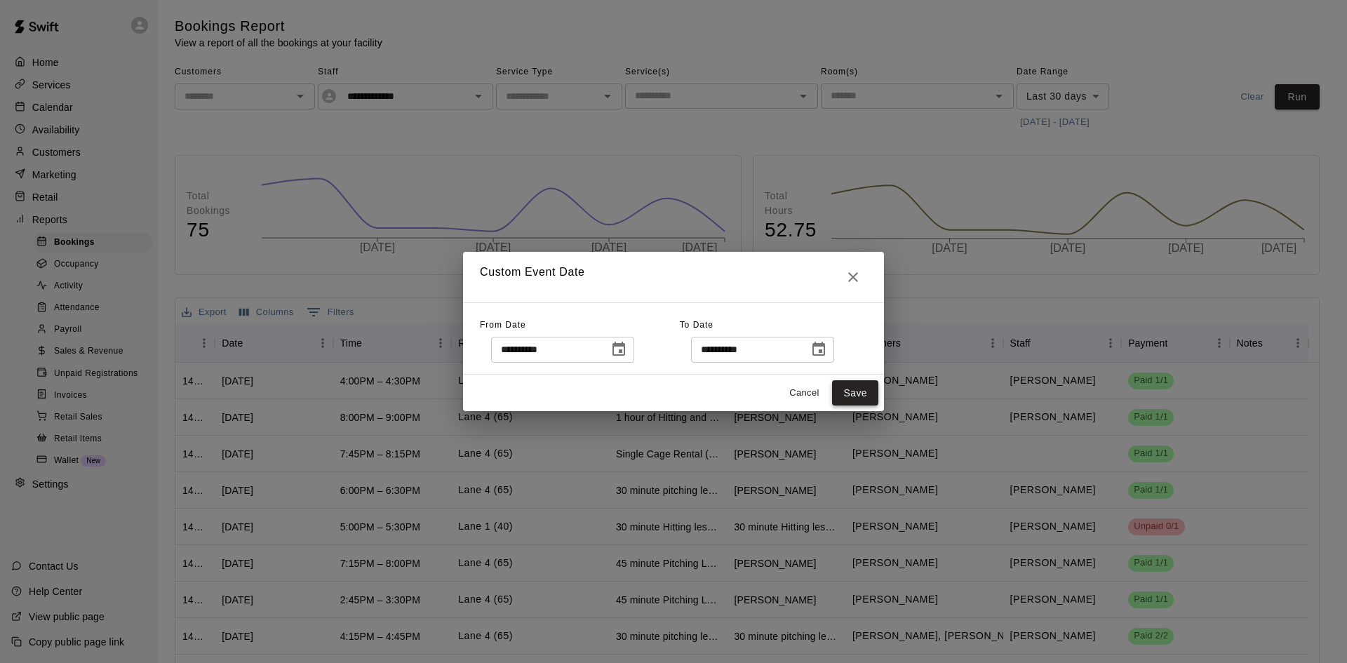
click at [857, 394] on button "Save" at bounding box center [855, 393] width 46 height 26
type input "******"
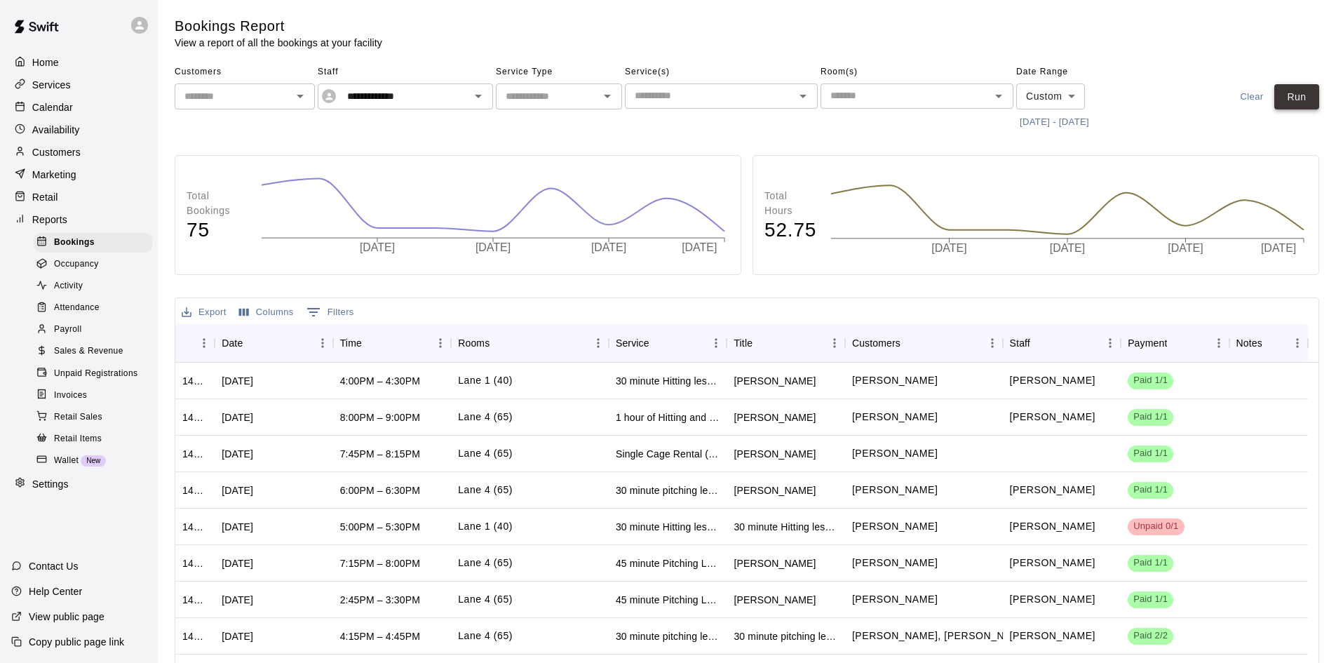
click at [1279, 102] on button "Run" at bounding box center [1297, 97] width 45 height 26
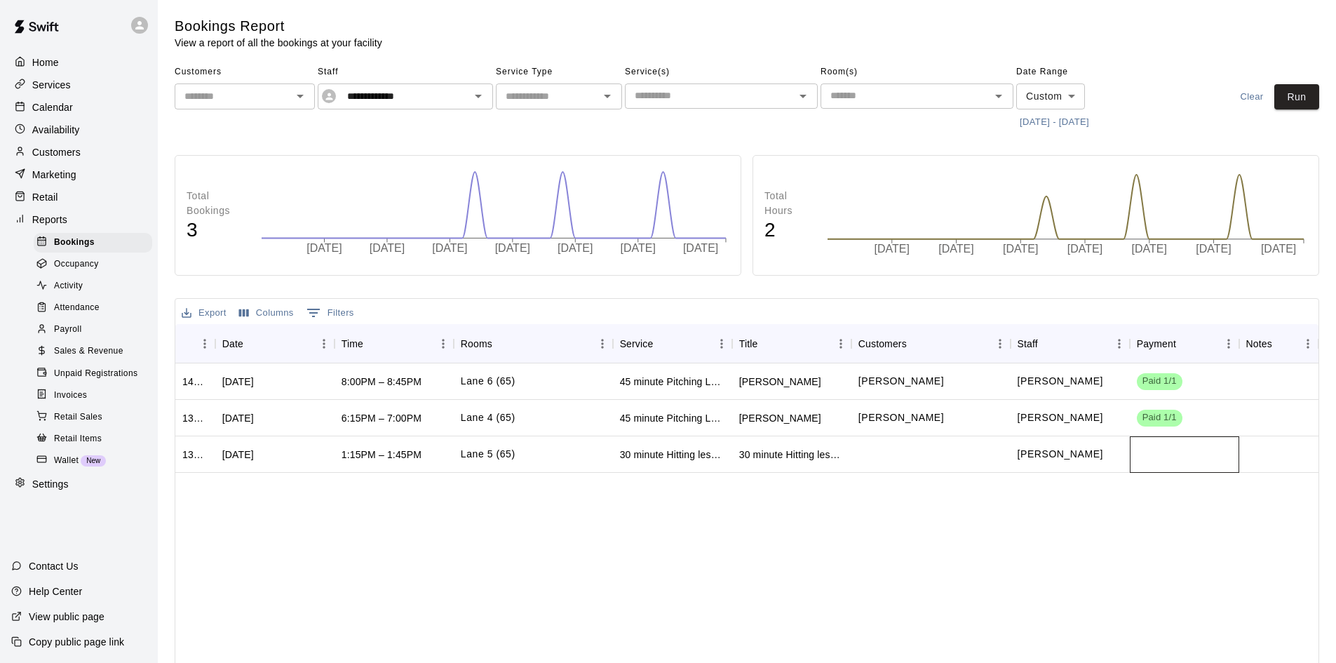
click at [1164, 462] on div at bounding box center [1184, 454] width 109 height 36
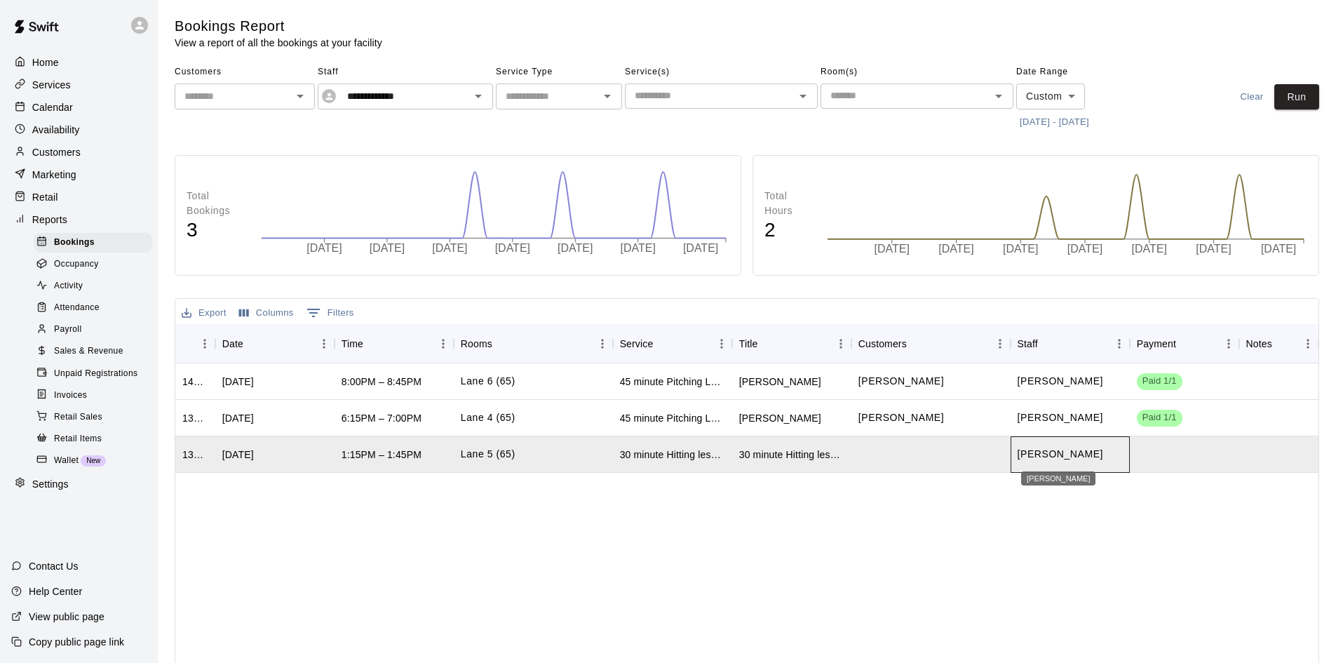
click at [1071, 459] on p "[PERSON_NAME]" at bounding box center [1061, 454] width 86 height 15
click at [978, 459] on div at bounding box center [931, 454] width 159 height 36
click at [83, 108] on div "Calendar" at bounding box center [78, 107] width 135 height 21
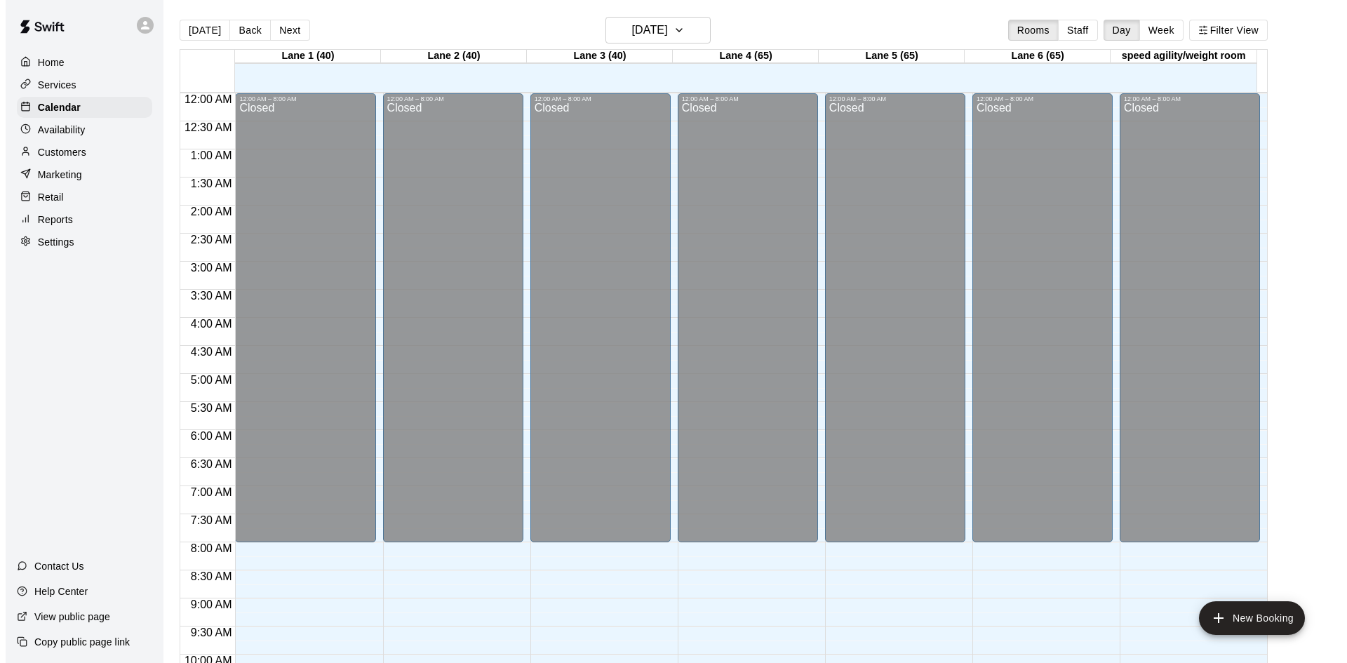
scroll to position [719, 0]
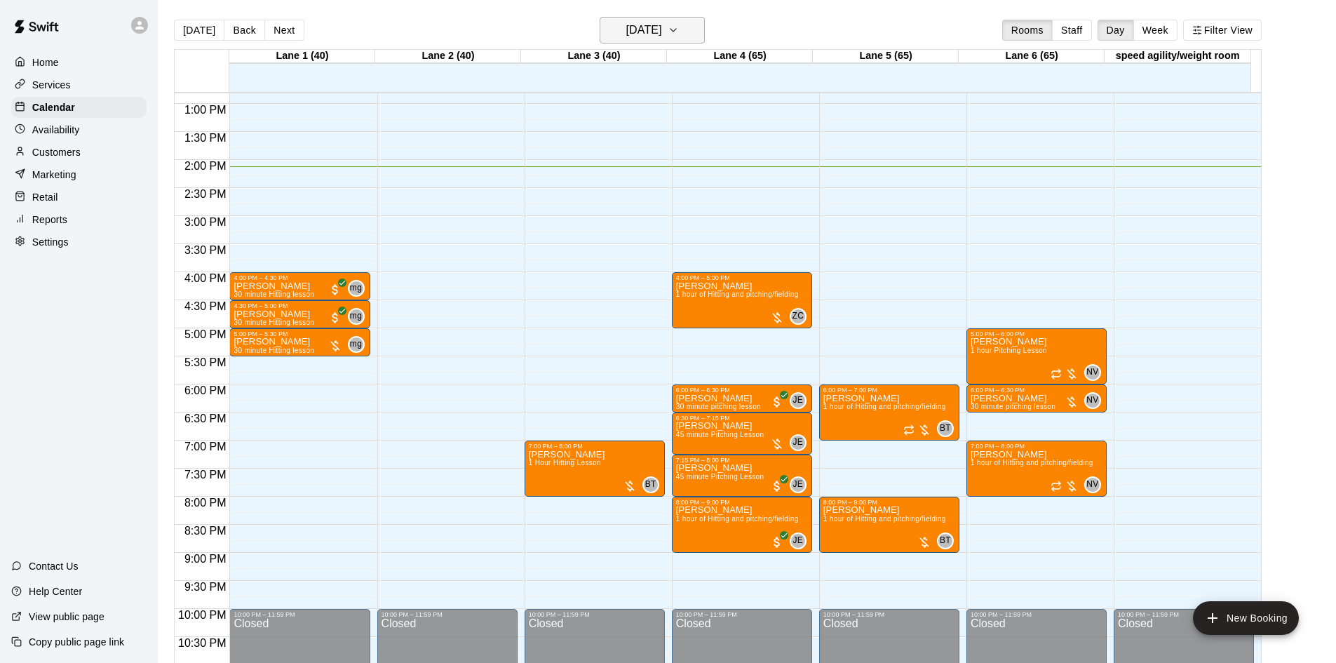
click at [654, 30] on h6 "[DATE]" at bounding box center [644, 30] width 36 height 20
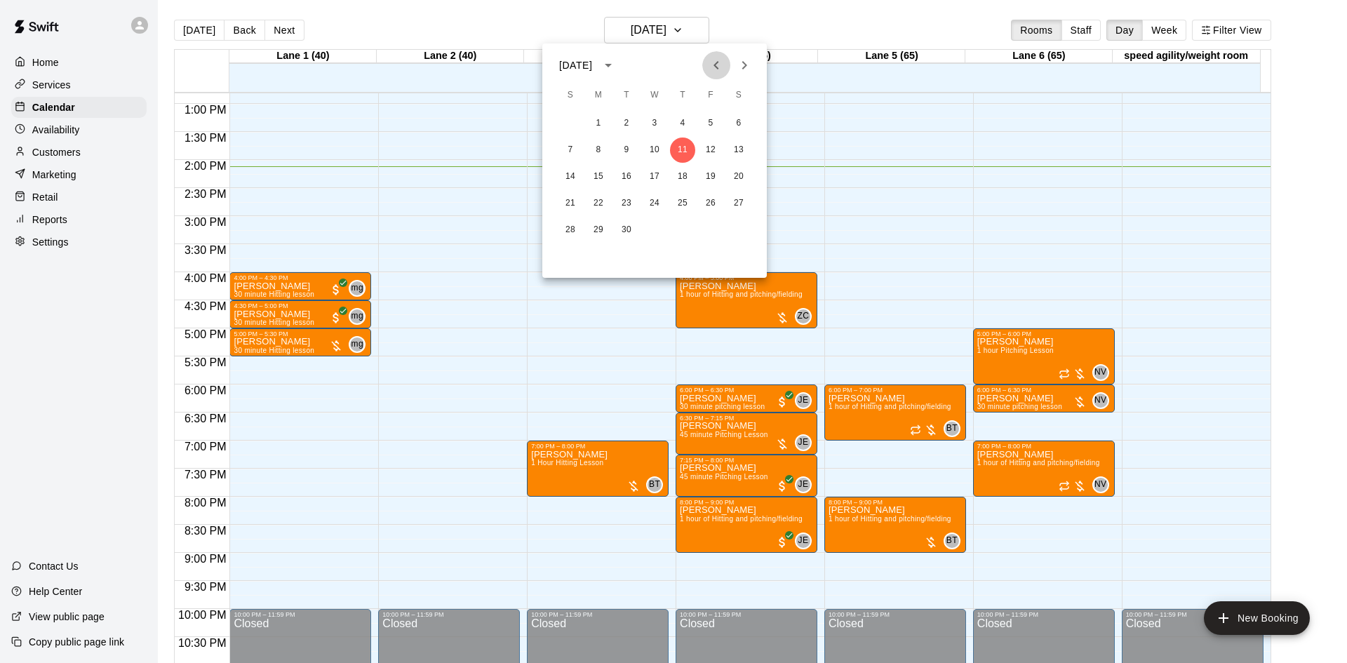
click at [717, 57] on icon "Previous month" at bounding box center [716, 65] width 17 height 17
click at [720, 231] on button "29" at bounding box center [710, 229] width 25 height 25
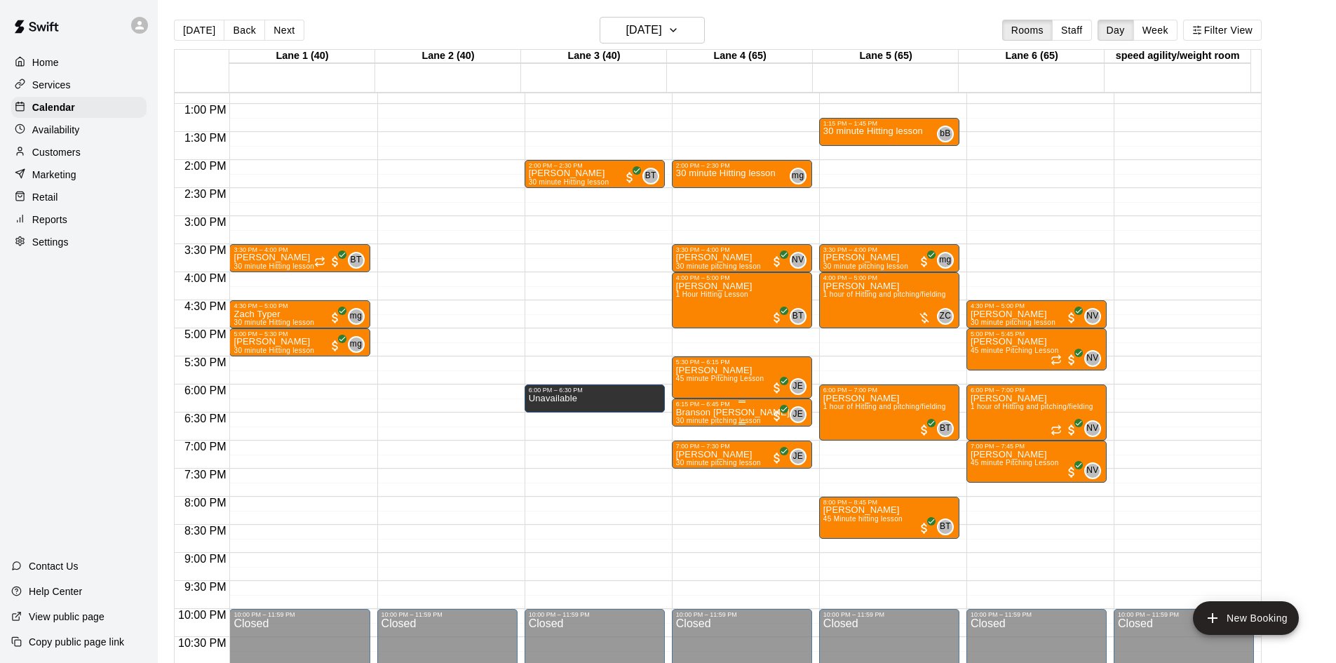
click at [782, 415] on span "All customers have paid" at bounding box center [777, 416] width 14 height 14
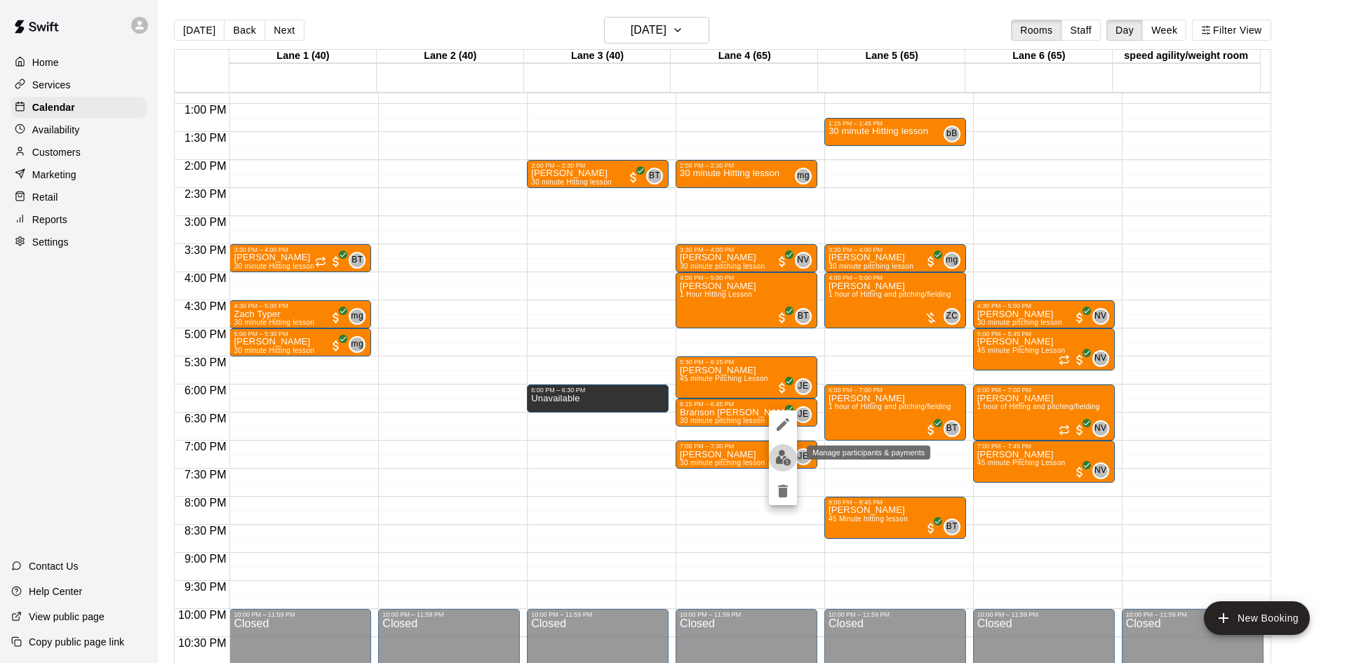
click at [785, 455] on img "edit" at bounding box center [783, 458] width 16 height 16
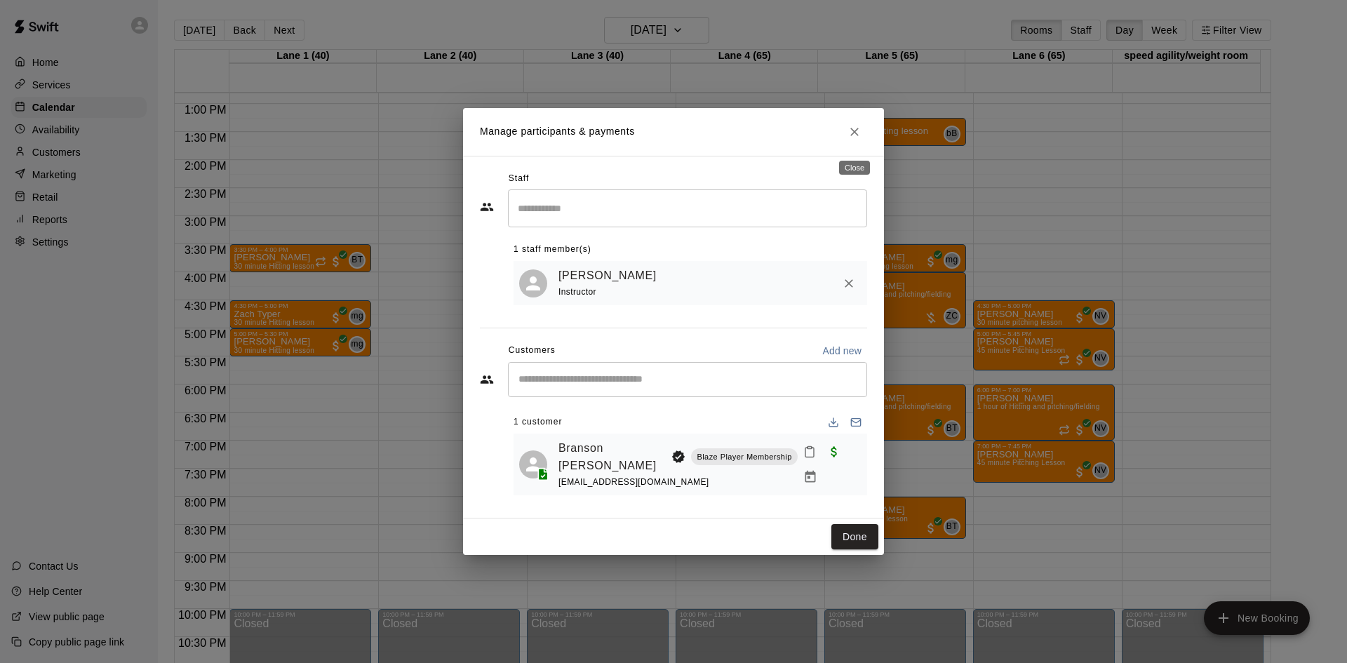
click at [854, 129] on button "Close" at bounding box center [854, 131] width 25 height 25
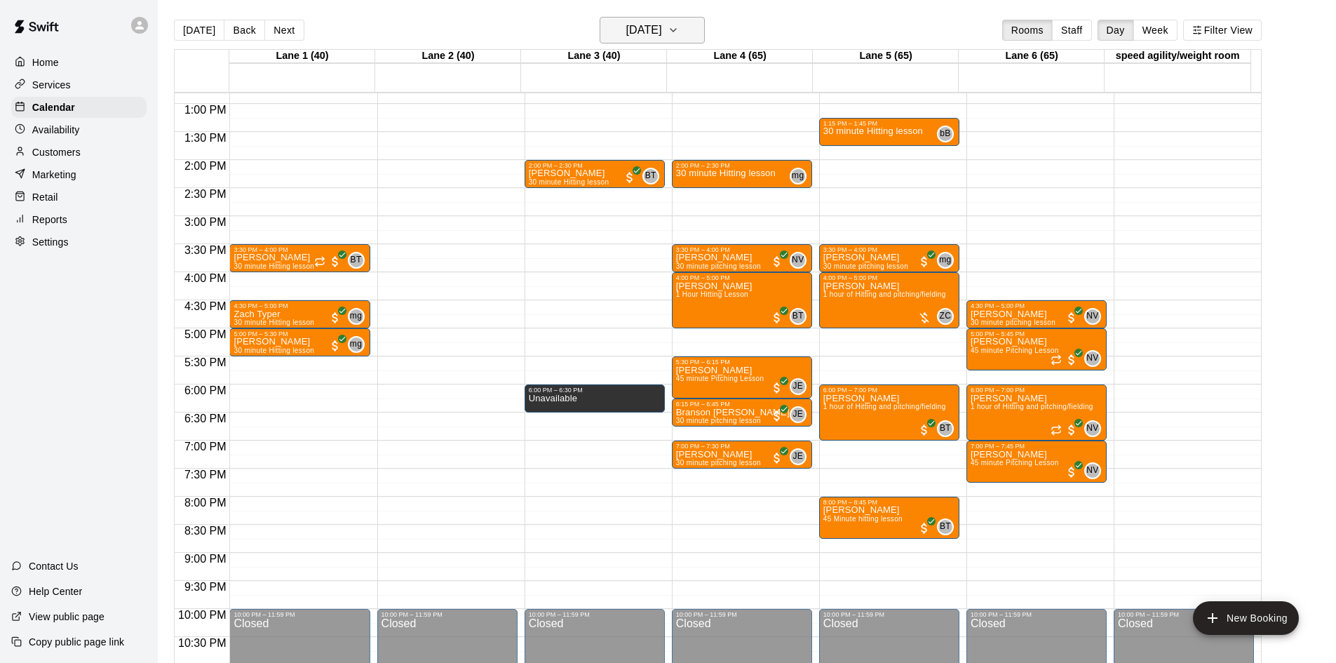
click at [636, 33] on h6 "[DATE]" at bounding box center [644, 30] width 36 height 20
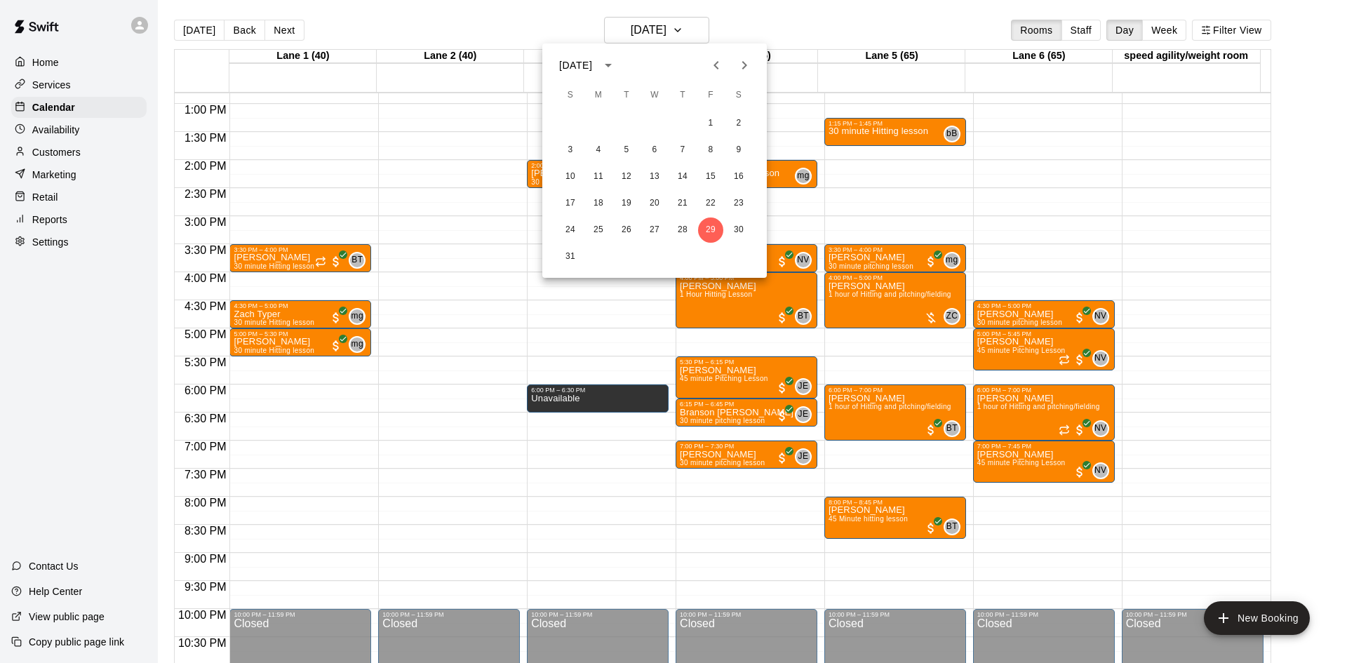
click at [749, 64] on icon "Next month" at bounding box center [744, 65] width 17 height 17
click at [708, 150] on button "12" at bounding box center [710, 149] width 25 height 25
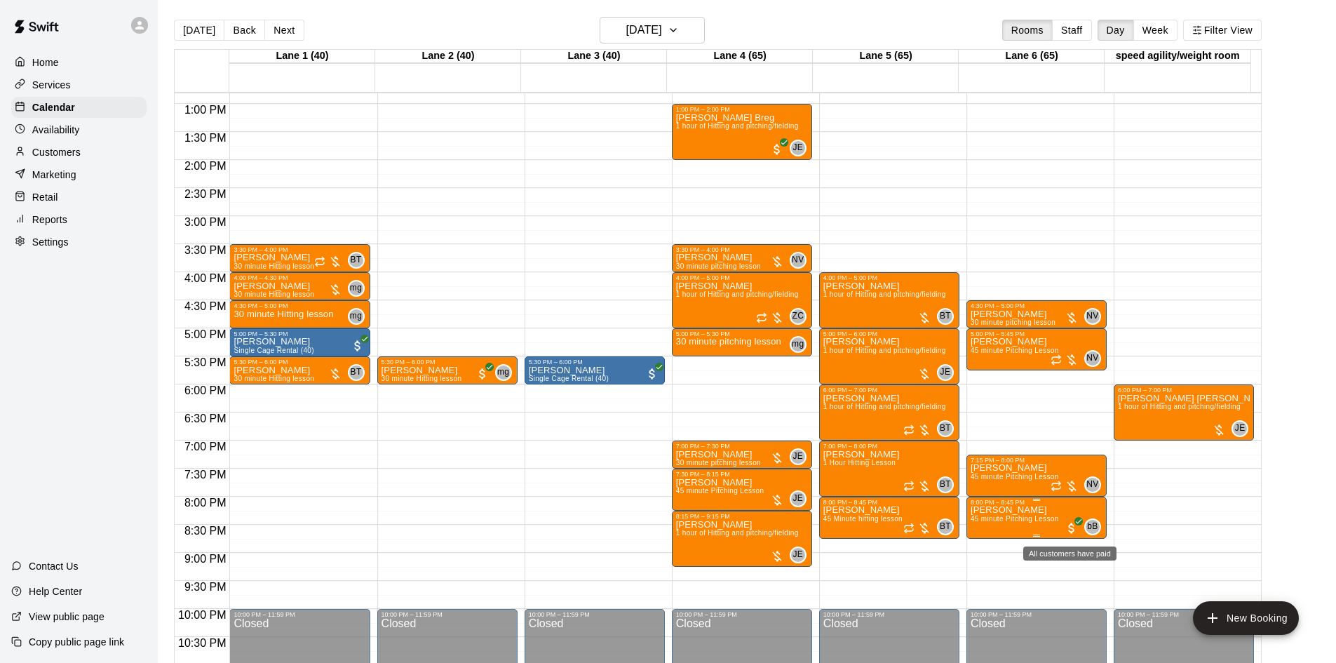
click at [1074, 530] on span "All customers have paid" at bounding box center [1072, 528] width 14 height 14
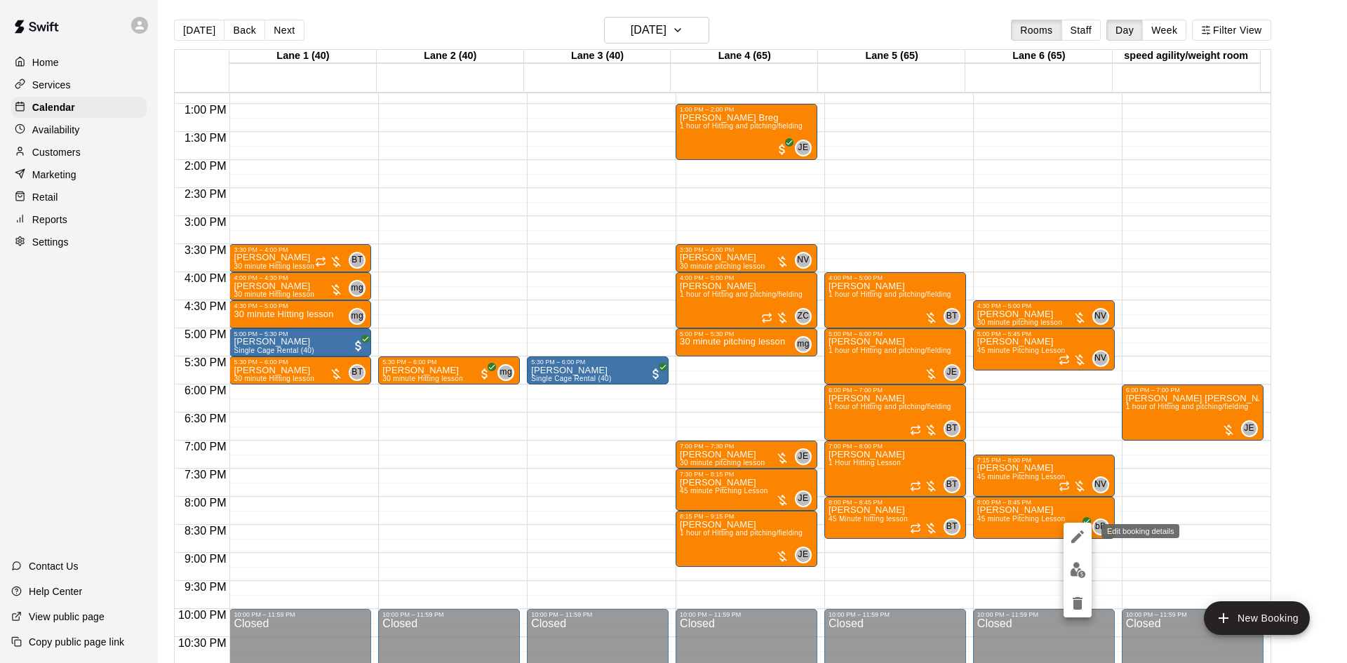
click at [1072, 537] on icon "edit" at bounding box center [1077, 536] width 17 height 17
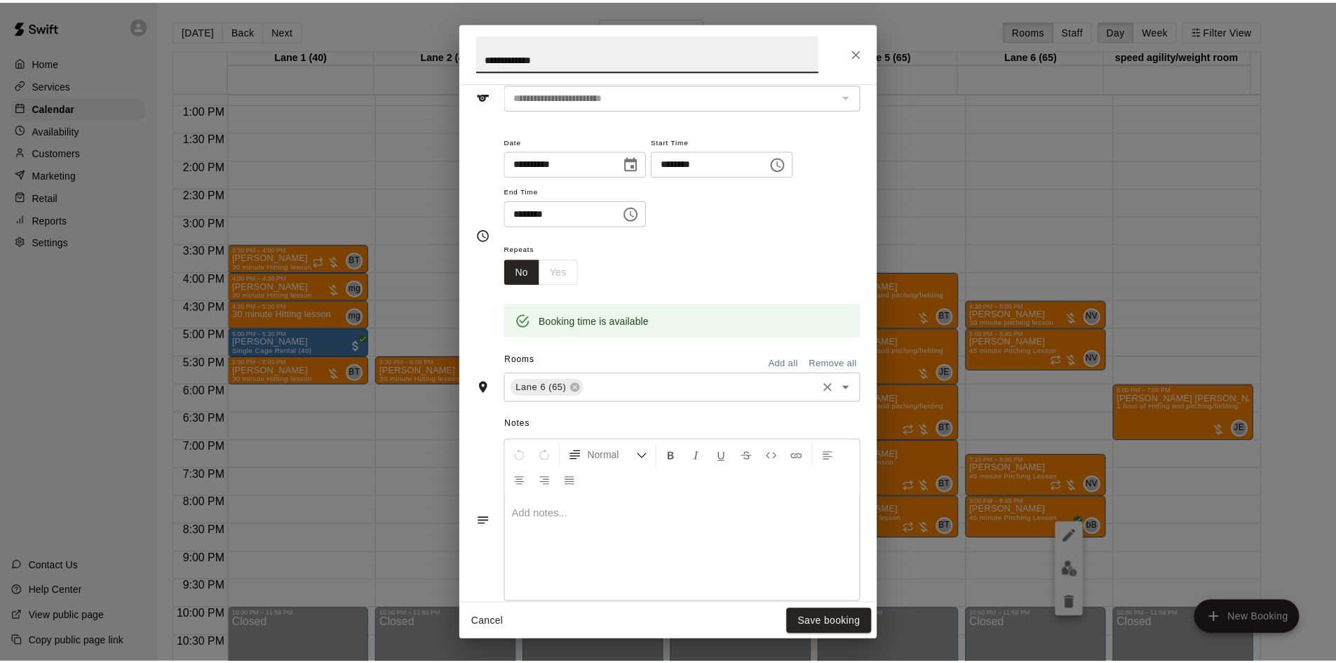
scroll to position [0, 0]
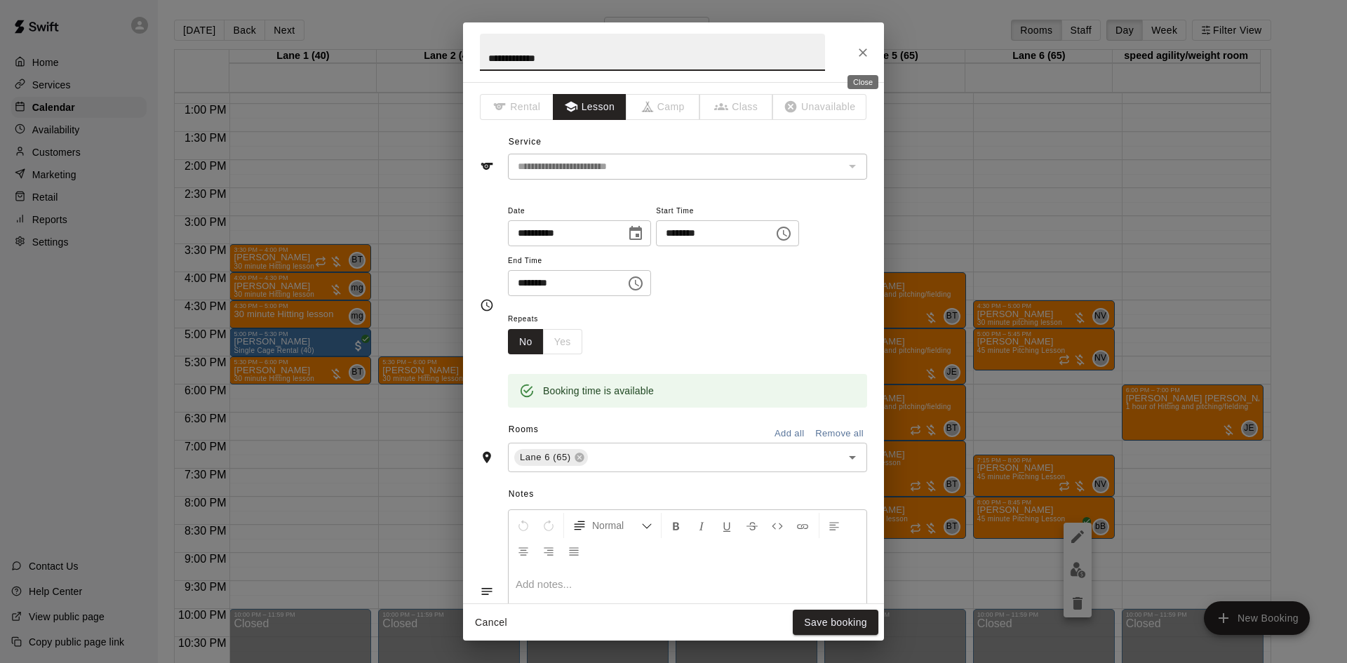
click at [851, 55] on button "Close" at bounding box center [862, 52] width 25 height 25
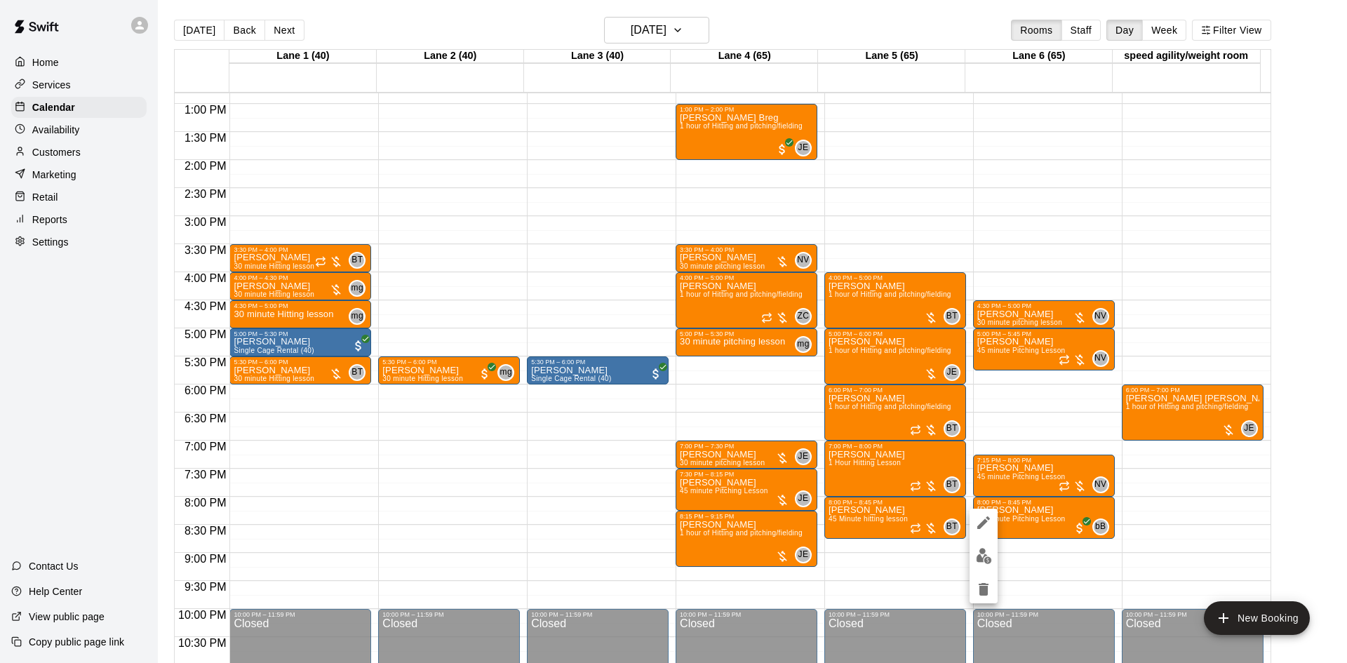
click at [51, 203] on div at bounding box center [673, 331] width 1347 height 663
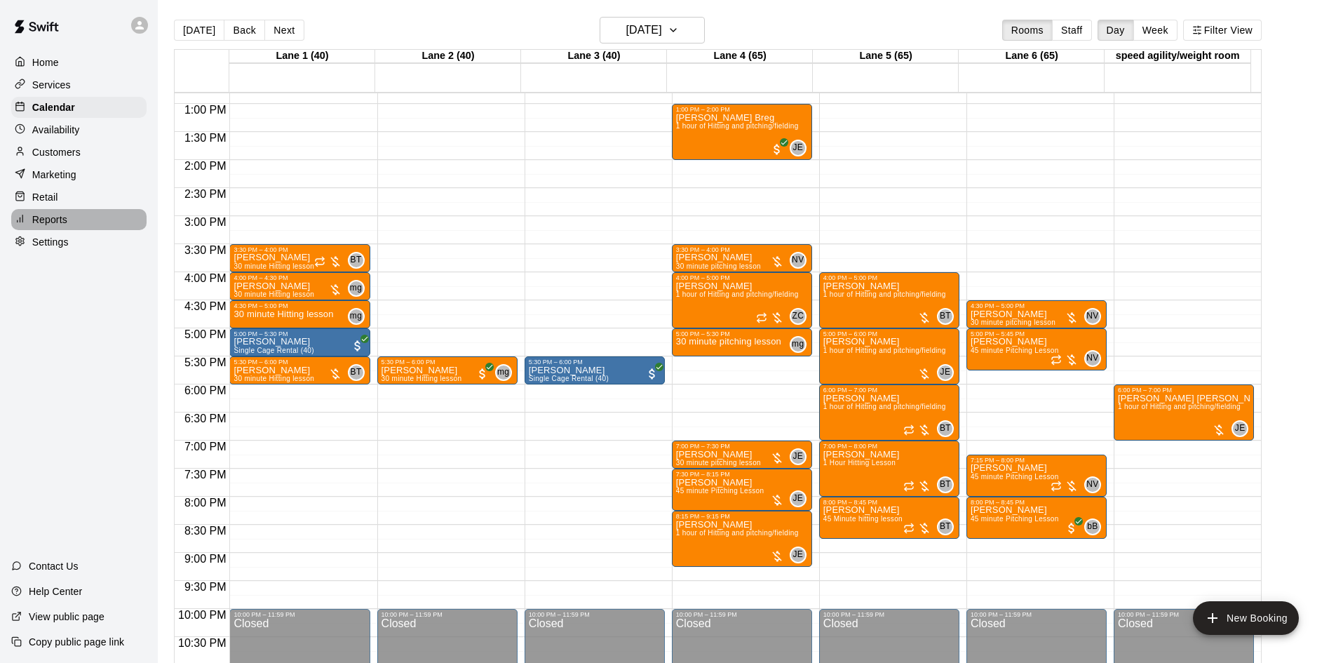
click at [46, 224] on p "Reports" at bounding box center [49, 220] width 35 height 14
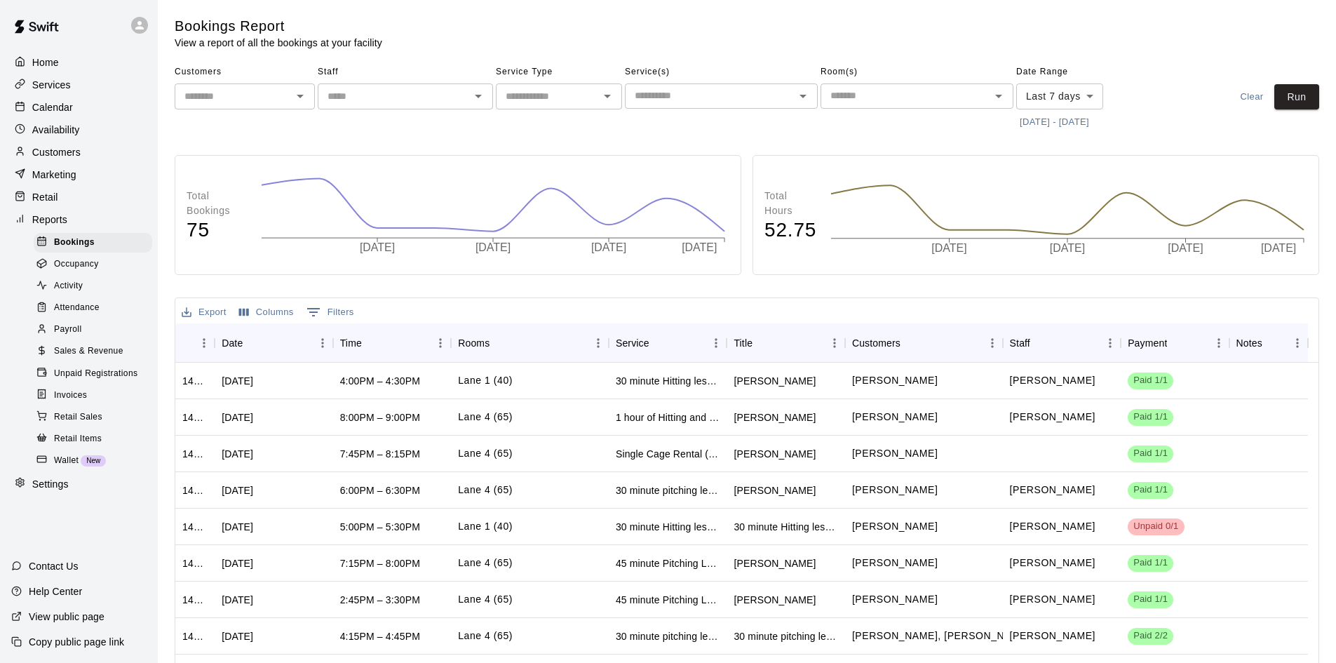
click at [80, 337] on span "Payroll" at bounding box center [67, 330] width 27 height 14
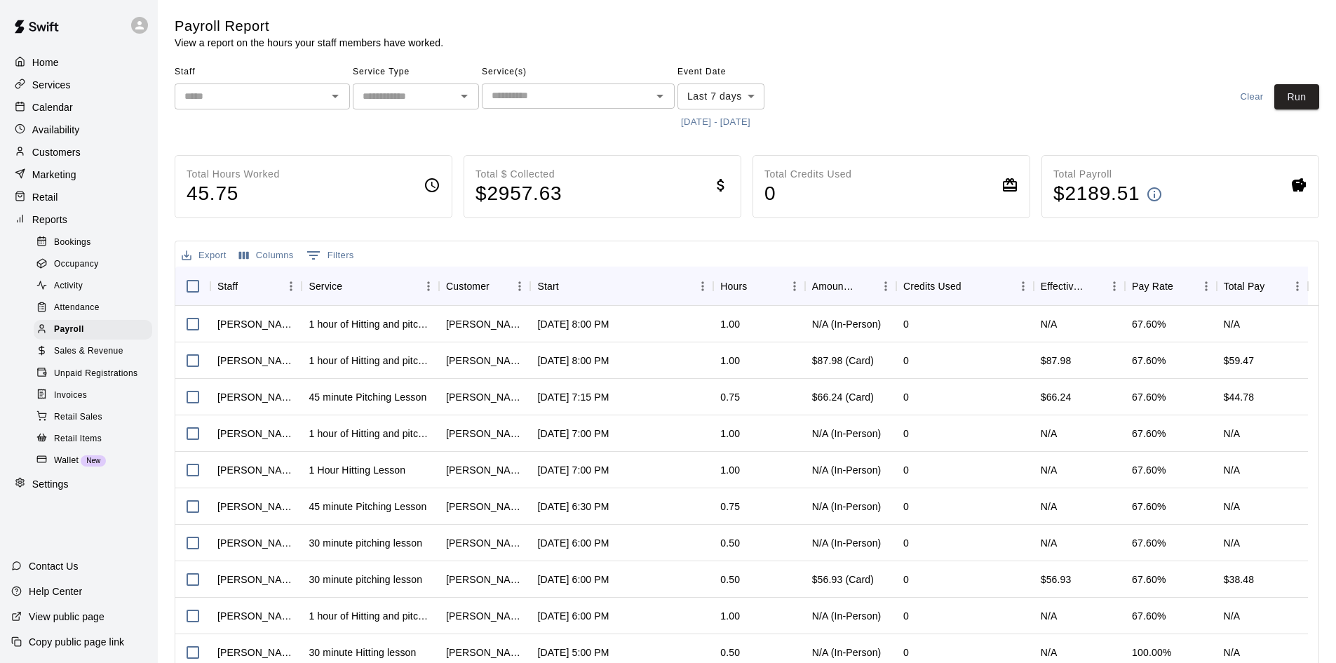
click at [419, 90] on input "text" at bounding box center [404, 97] width 95 height 18
click at [393, 128] on li "Lessons" at bounding box center [416, 126] width 126 height 23
type input "*******"
click at [723, 98] on body "Home Services Calendar Availability Customers Marketing Retail Reports Bookings…" at bounding box center [668, 368] width 1336 height 737
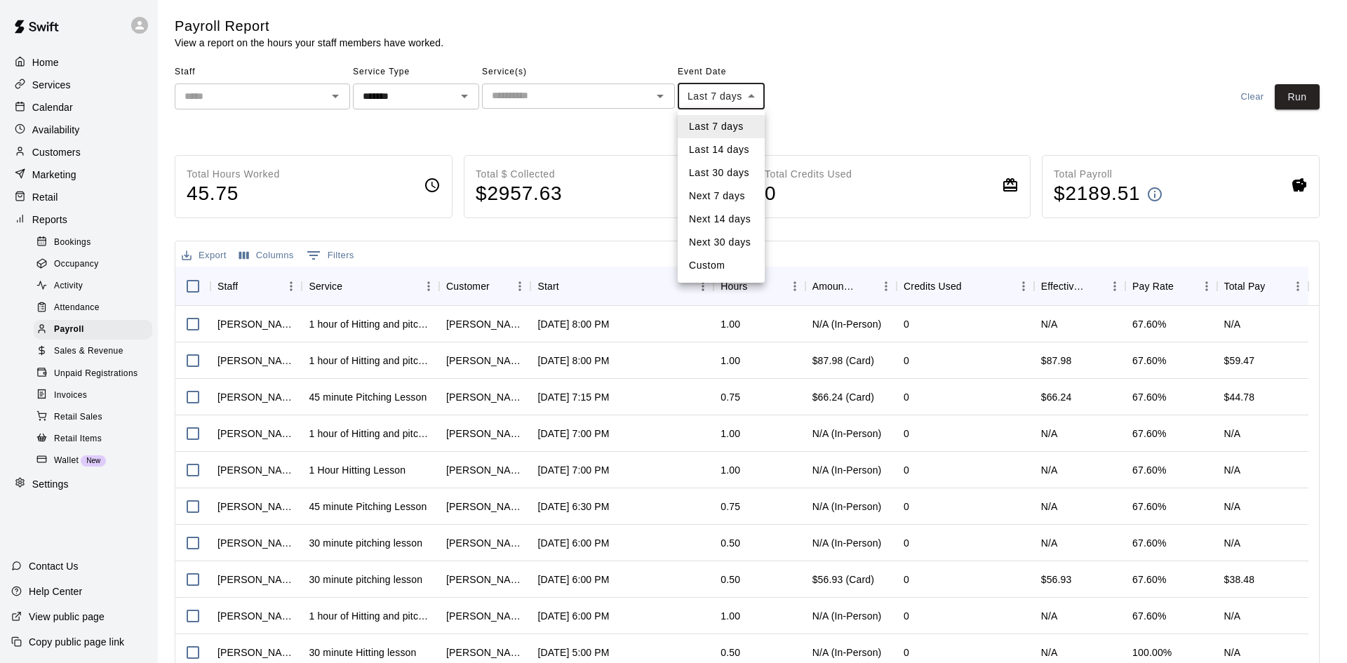
click at [719, 260] on li "Custom" at bounding box center [721, 265] width 87 height 23
type input "******"
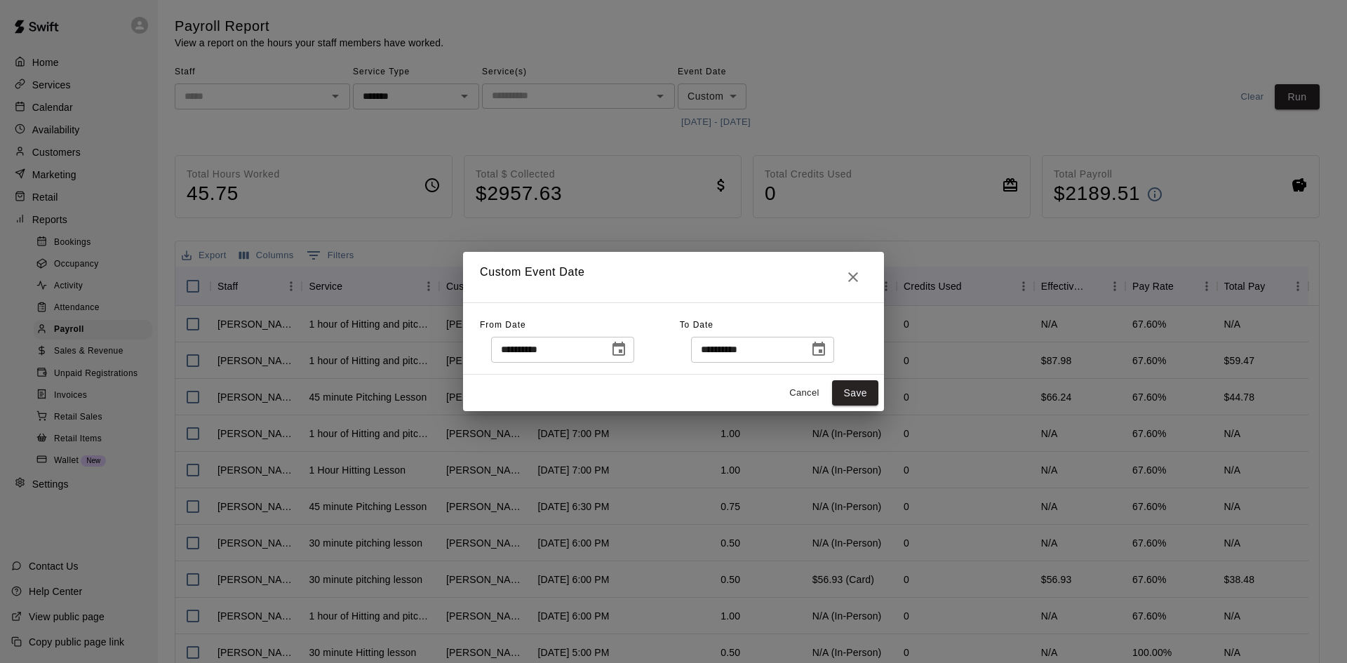
click at [627, 344] on icon "Choose date, selected date is Sep 4, 2025" at bounding box center [618, 349] width 17 height 17
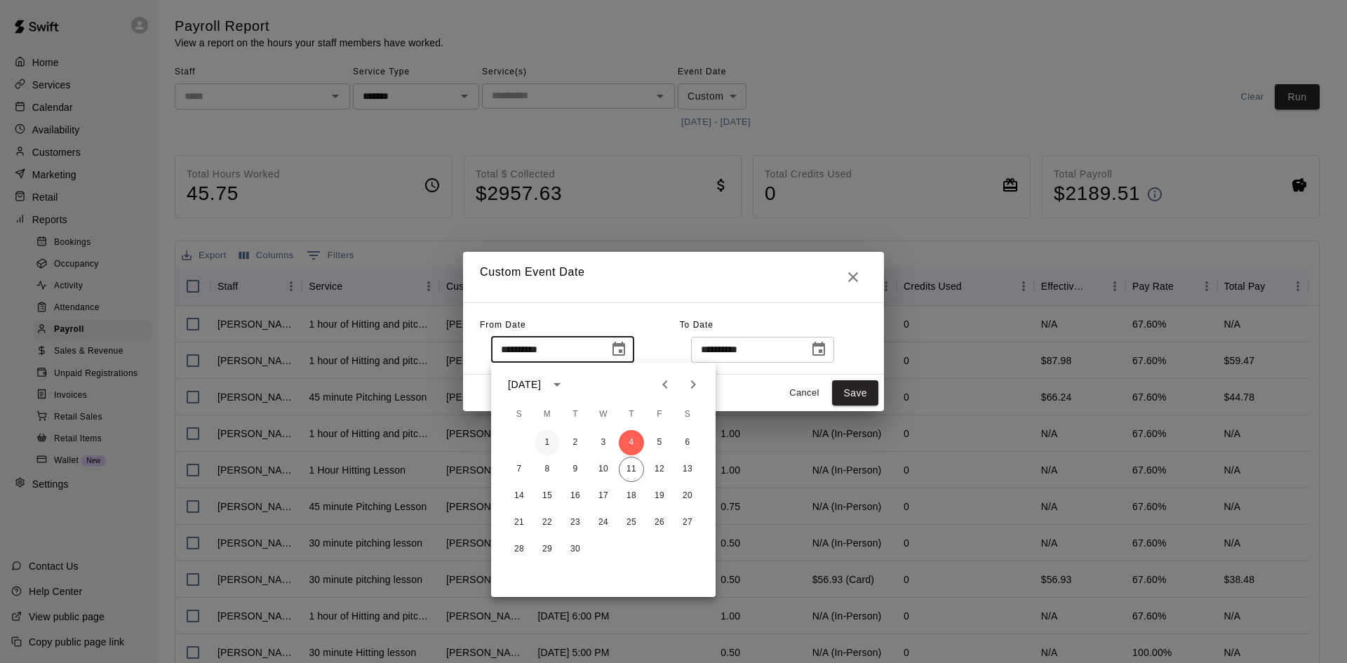
click at [553, 442] on button "1" at bounding box center [547, 442] width 25 height 25
type input "**********"
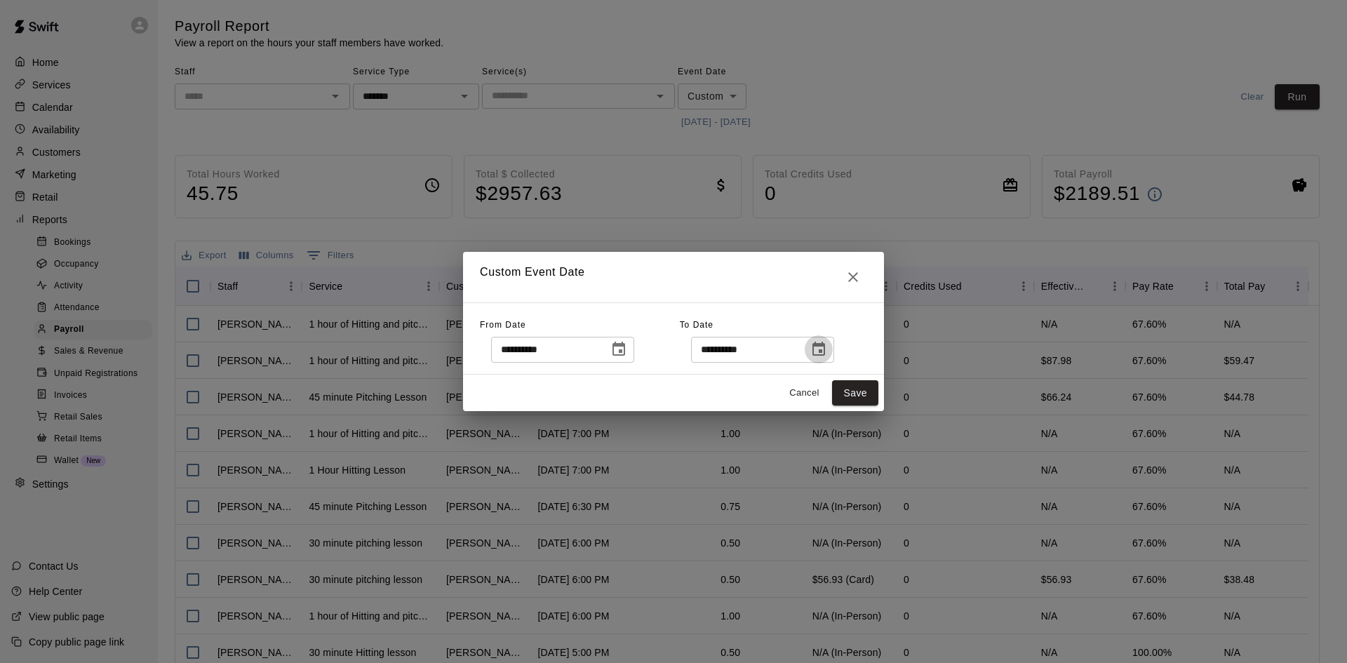
click at [827, 349] on icon "Choose date, selected date is Sep 11, 2025" at bounding box center [818, 349] width 17 height 17
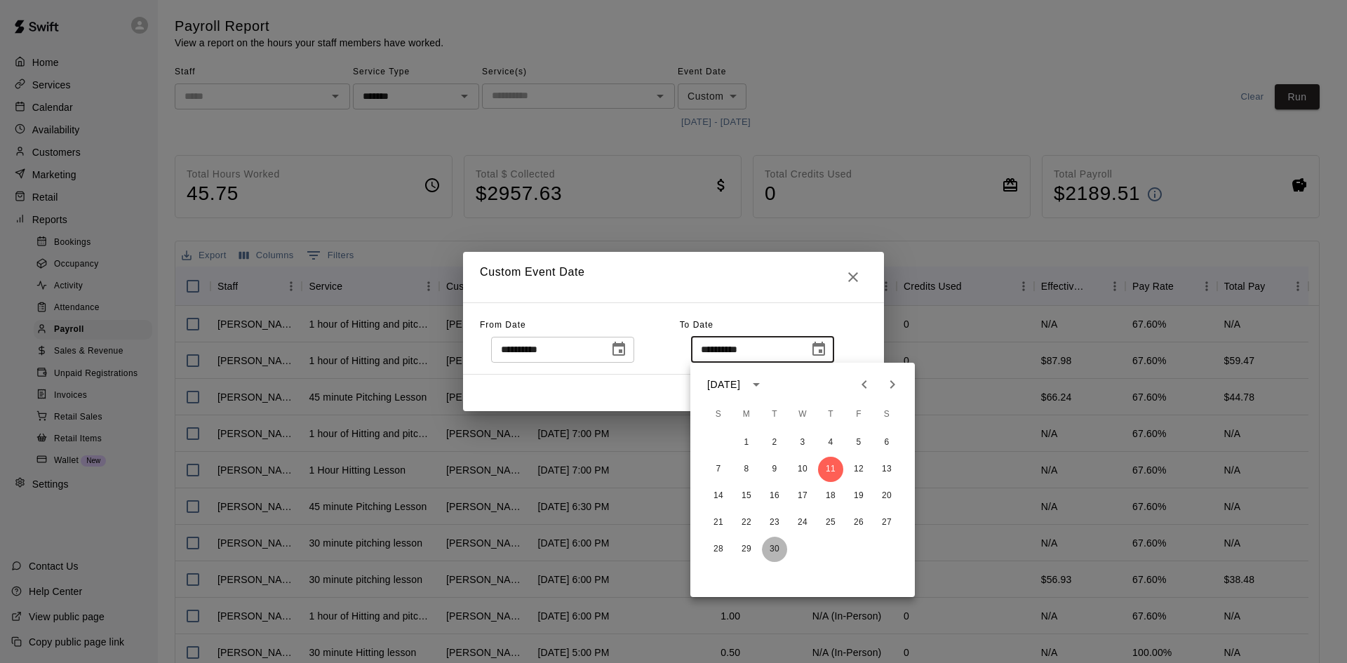
click at [771, 549] on button "30" at bounding box center [774, 549] width 25 height 25
type input "**********"
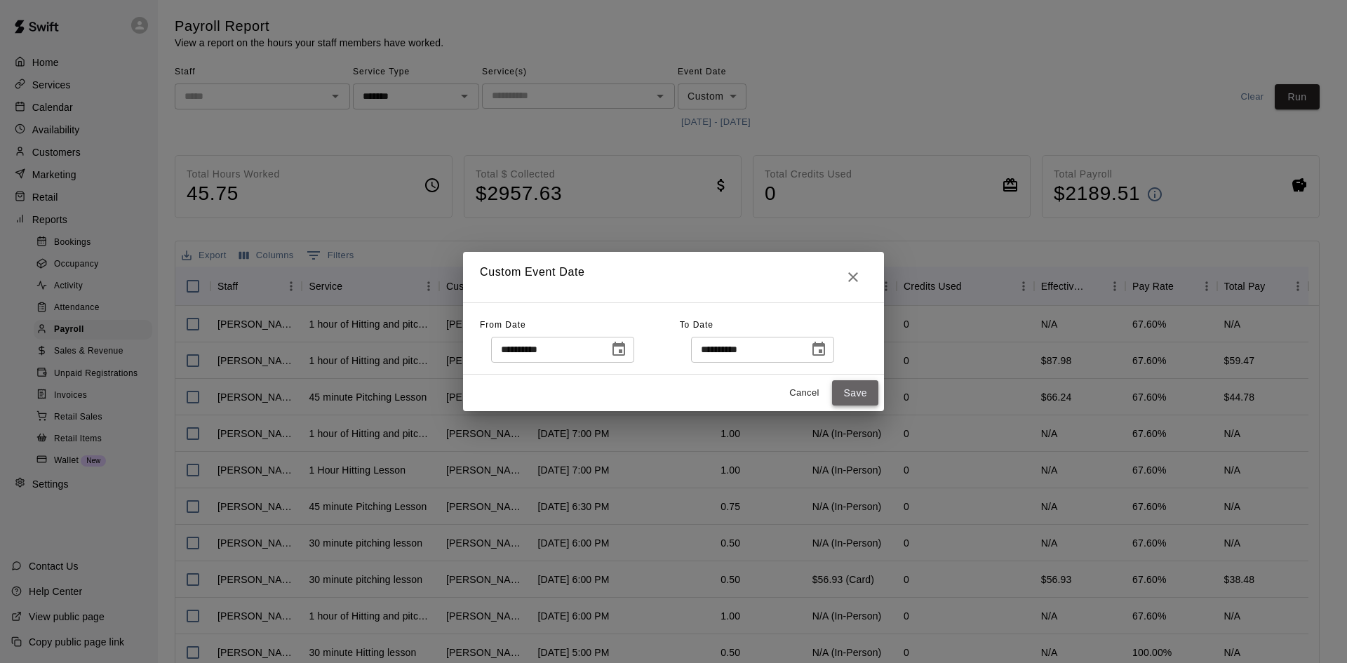
click at [845, 394] on button "Save" at bounding box center [855, 393] width 46 height 26
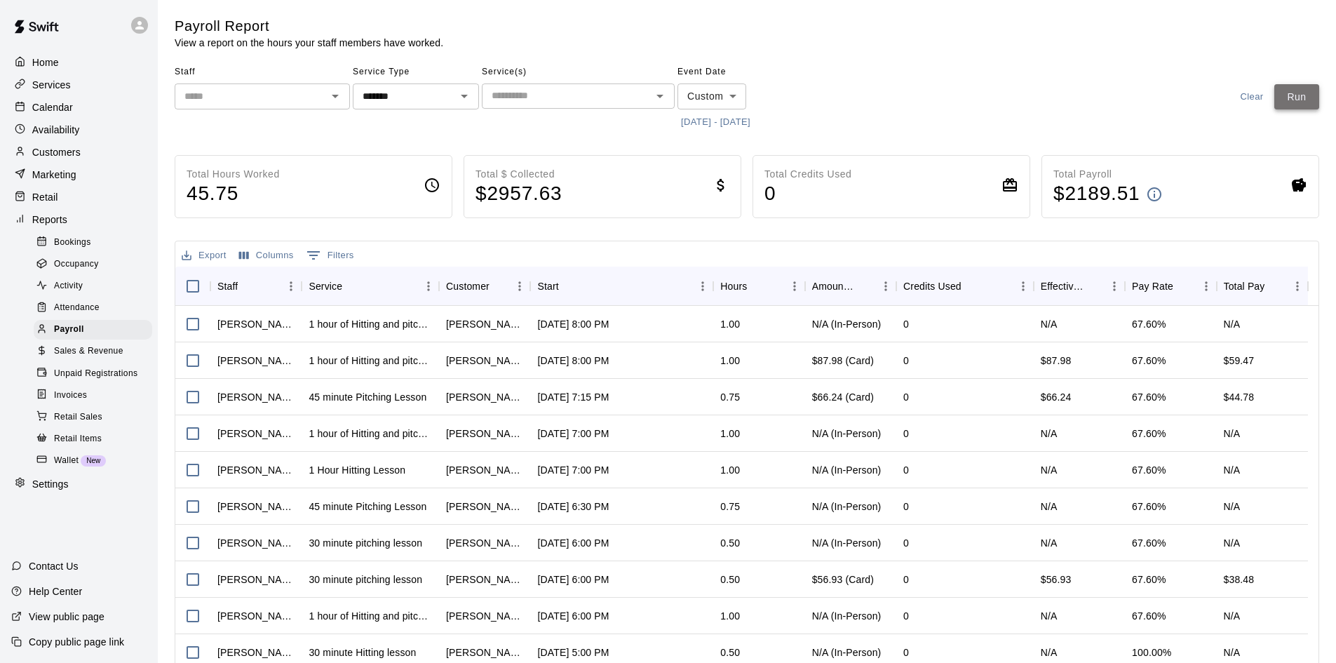
click at [1297, 96] on button "Run" at bounding box center [1297, 97] width 45 height 26
